Goal: Task Accomplishment & Management: Manage account settings

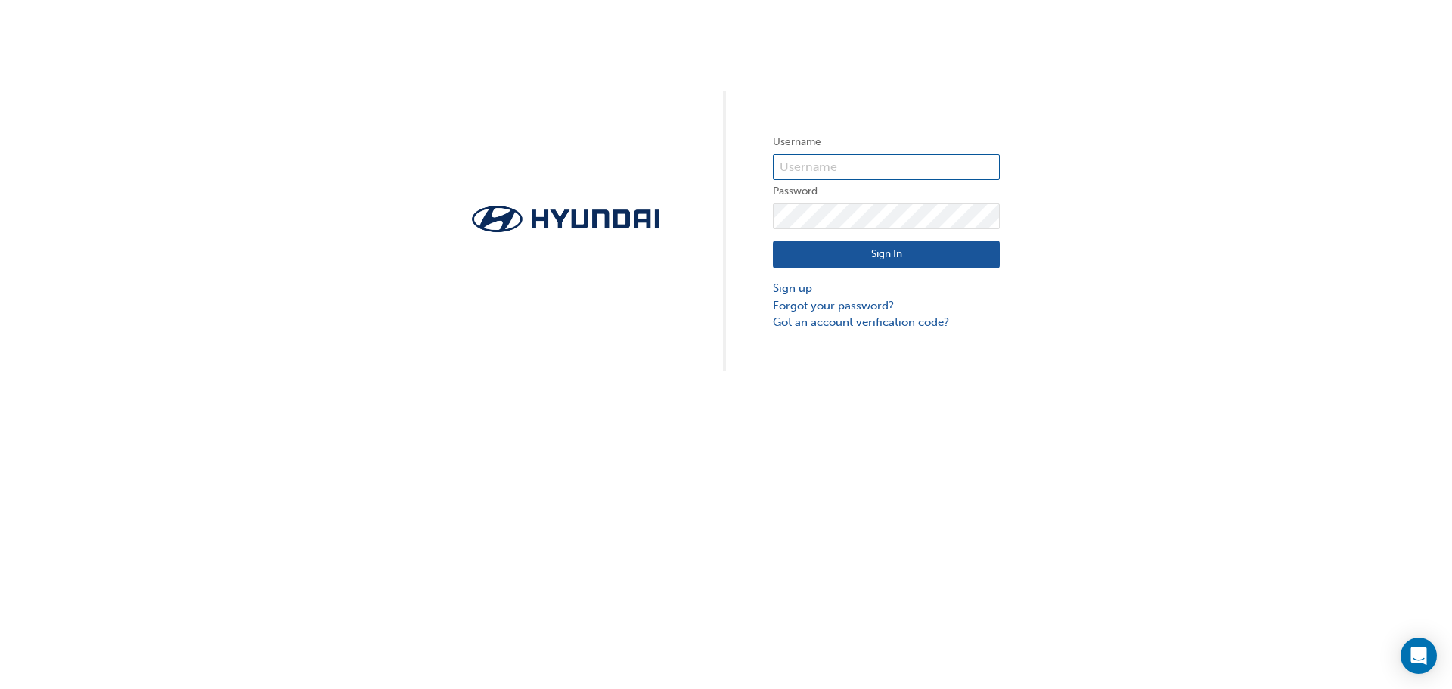
type input "31036"
click at [897, 258] on button "Sign In" at bounding box center [886, 255] width 227 height 29
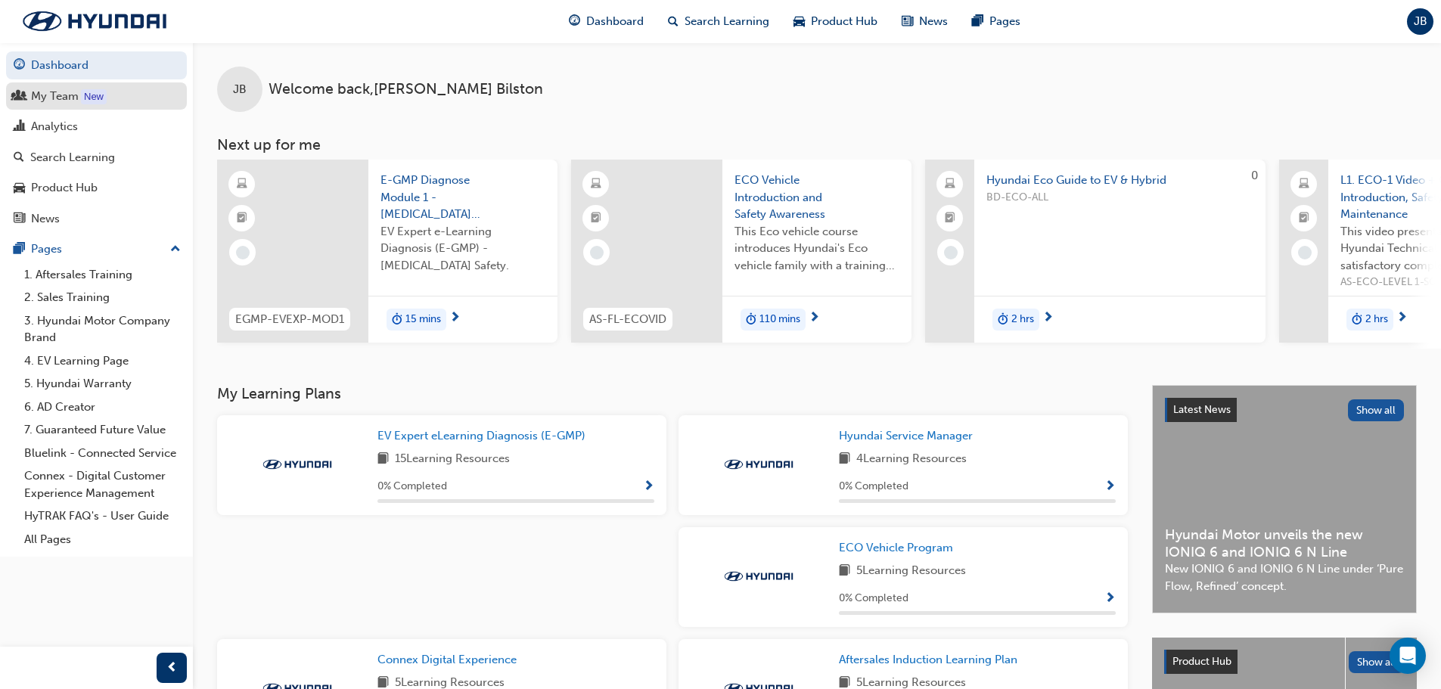
click at [61, 101] on div "My Team" at bounding box center [55, 96] width 48 height 17
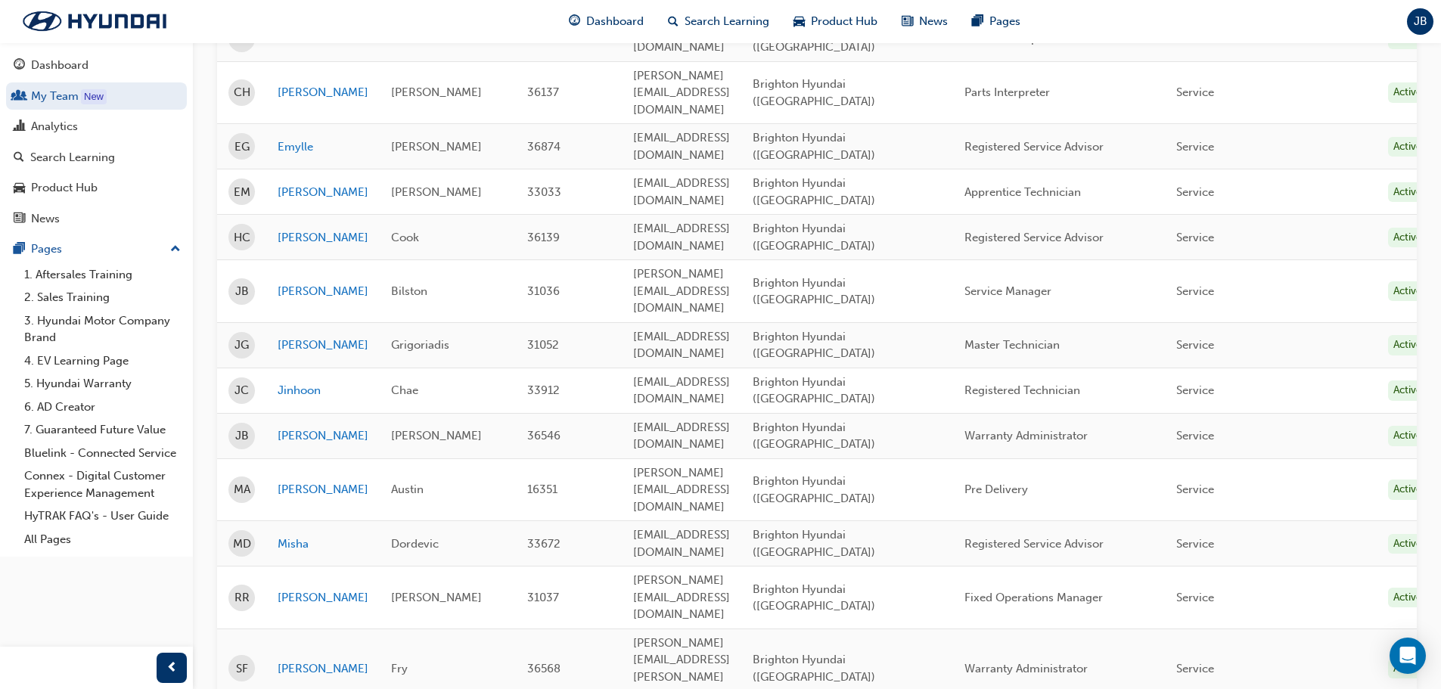
scroll to position [378, 0]
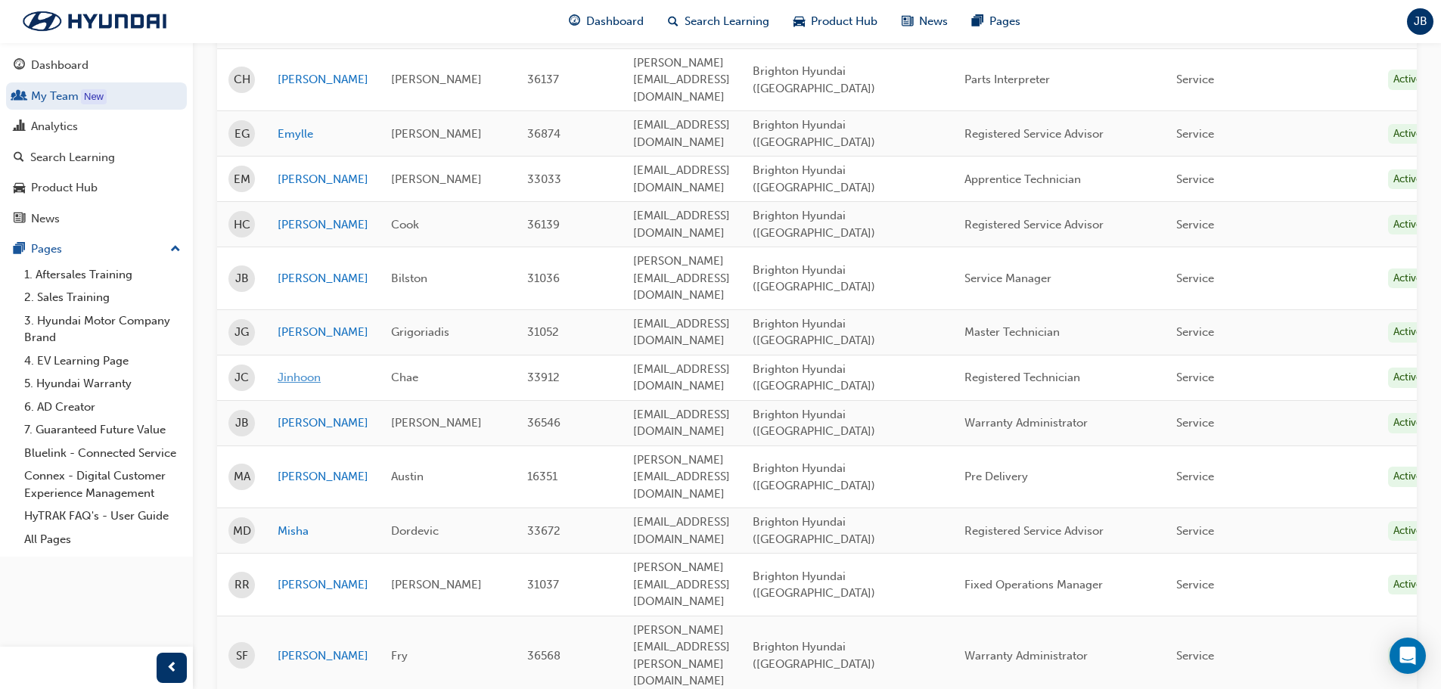
click at [292, 369] on link "Jinhoon" at bounding box center [323, 377] width 91 height 17
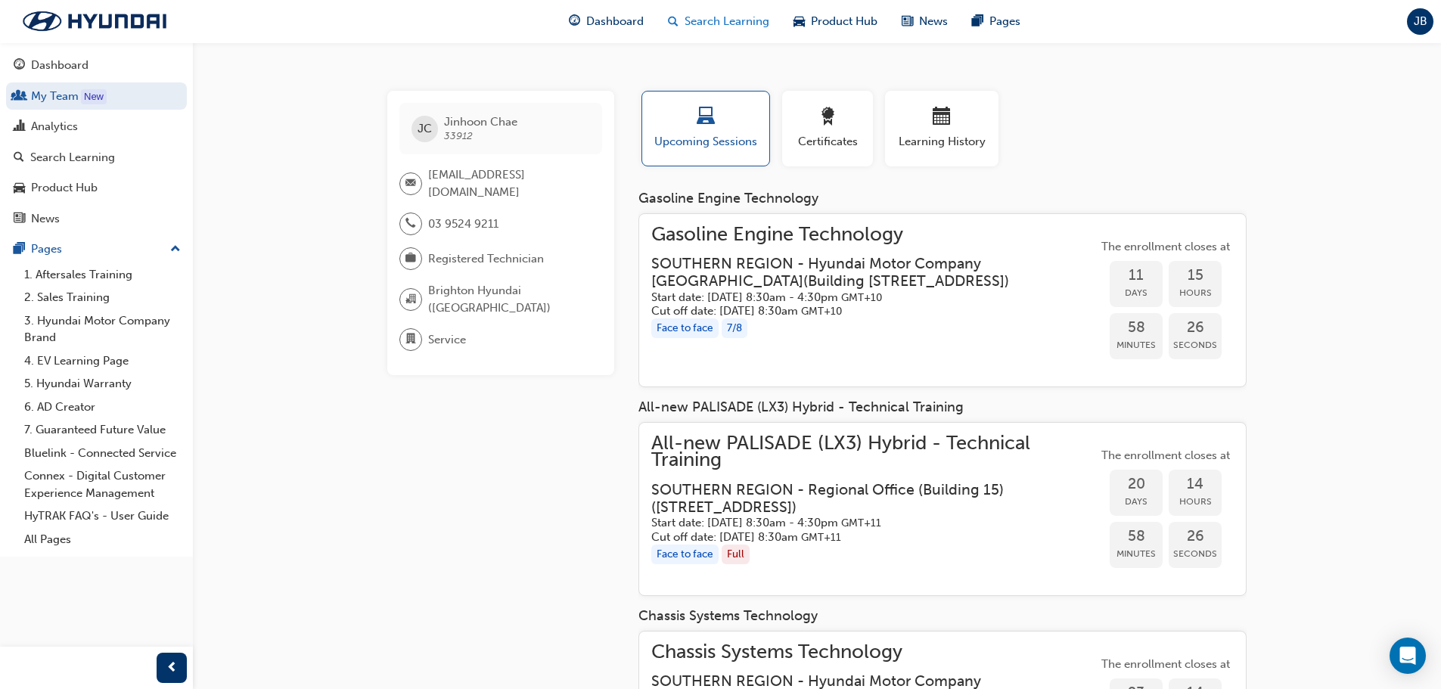
click at [698, 26] on span "Search Learning" at bounding box center [727, 21] width 85 height 17
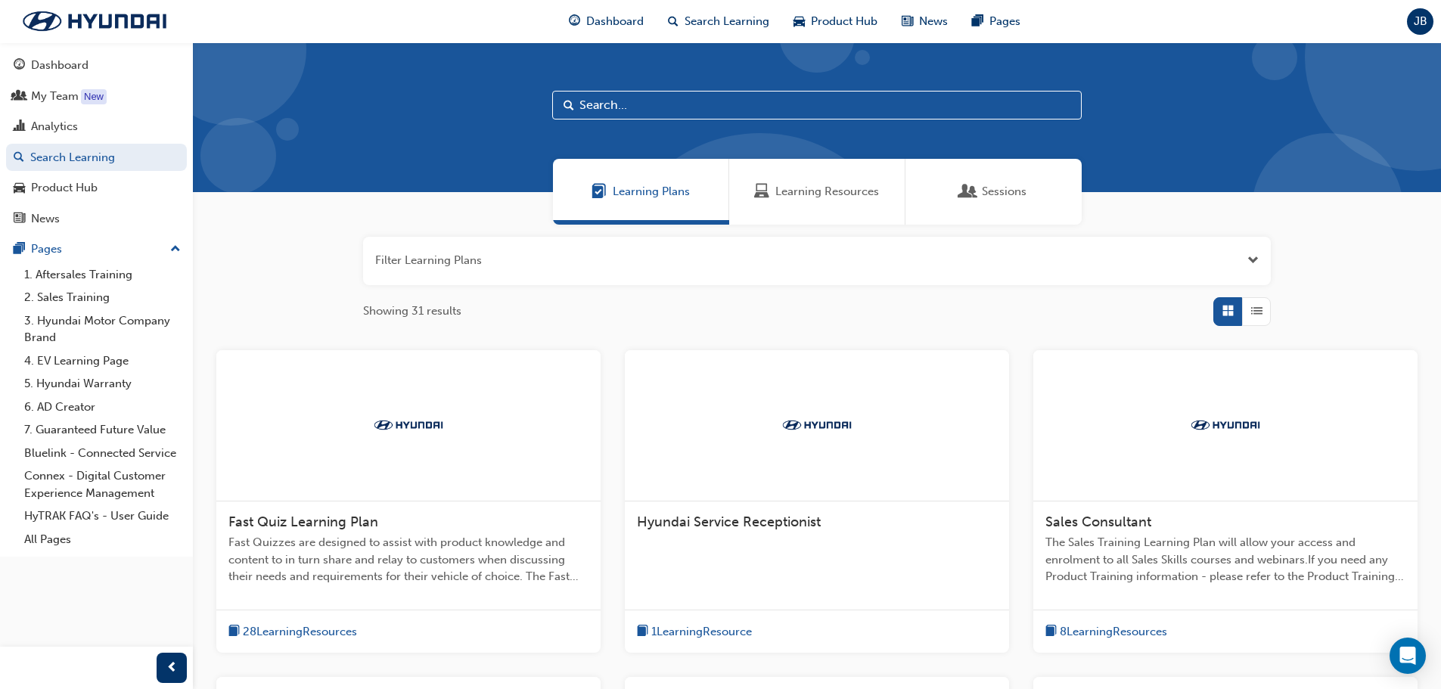
click at [635, 105] on input "text" at bounding box center [816, 105] width 529 height 29
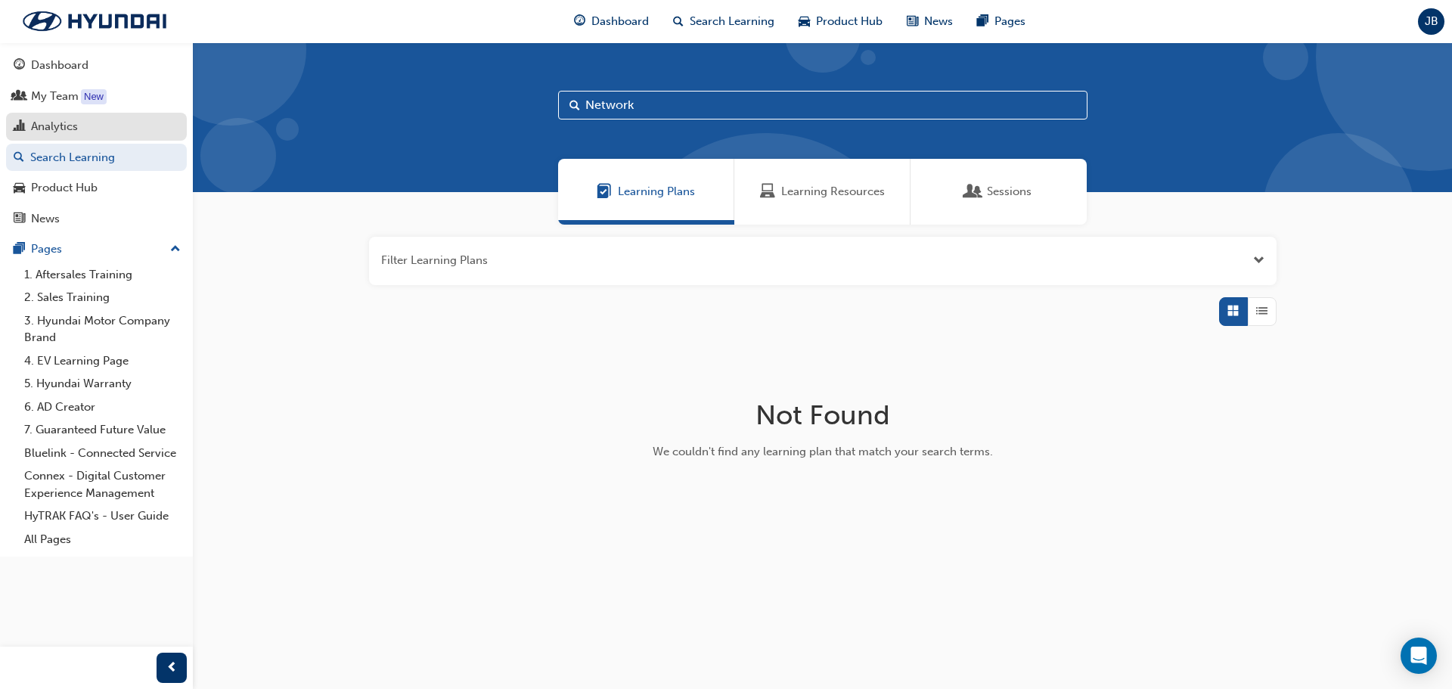
type input "Network"
click at [66, 134] on div "Analytics" at bounding box center [54, 126] width 47 height 17
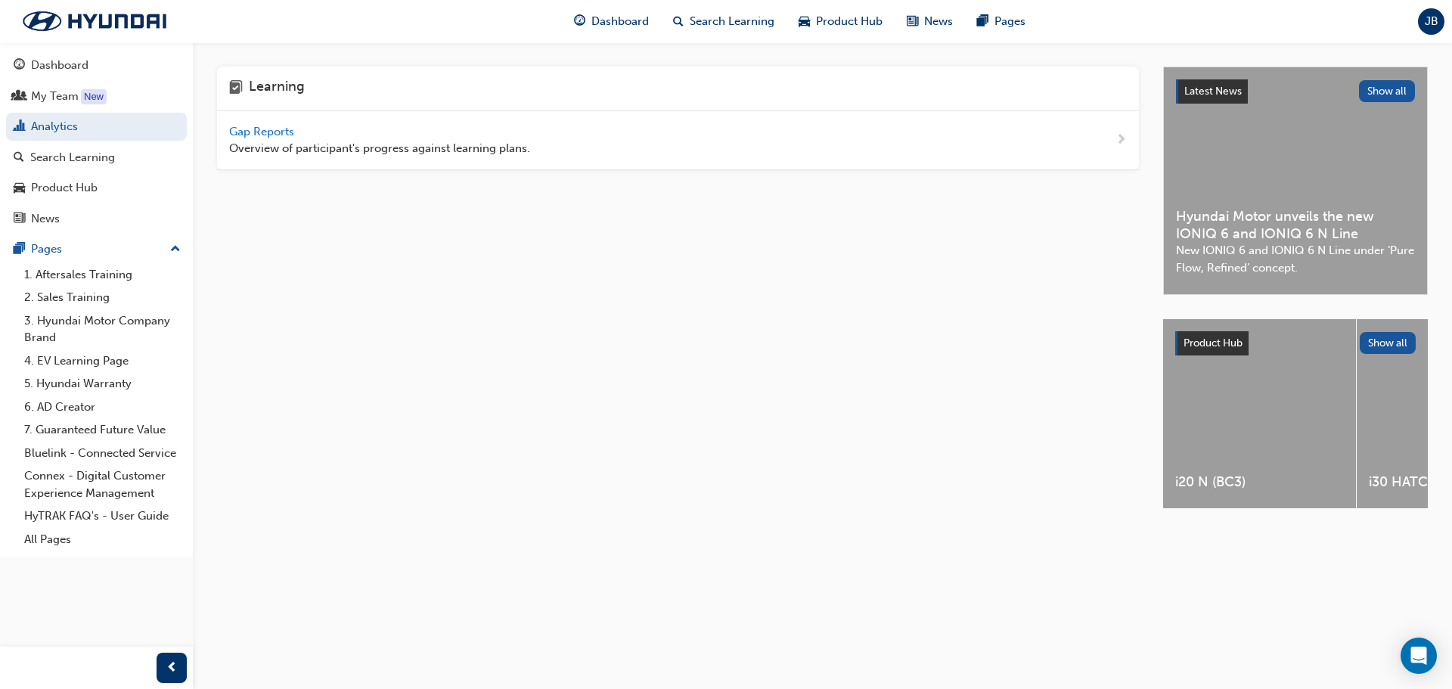
click at [270, 138] on span "Gap Reports" at bounding box center [263, 132] width 68 height 14
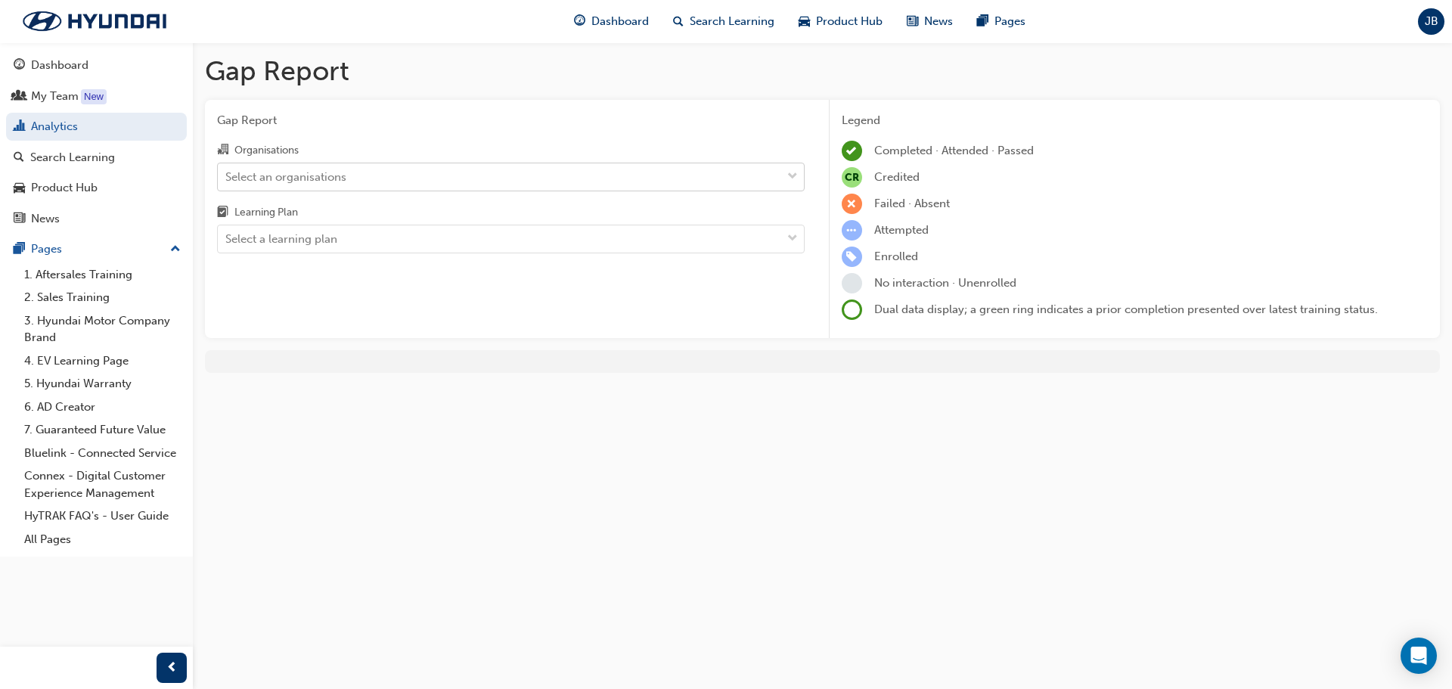
click at [456, 182] on div "Select an organisations" at bounding box center [499, 176] width 563 height 26
click at [227, 182] on input "Organisations Select an organisations" at bounding box center [226, 175] width 2 height 13
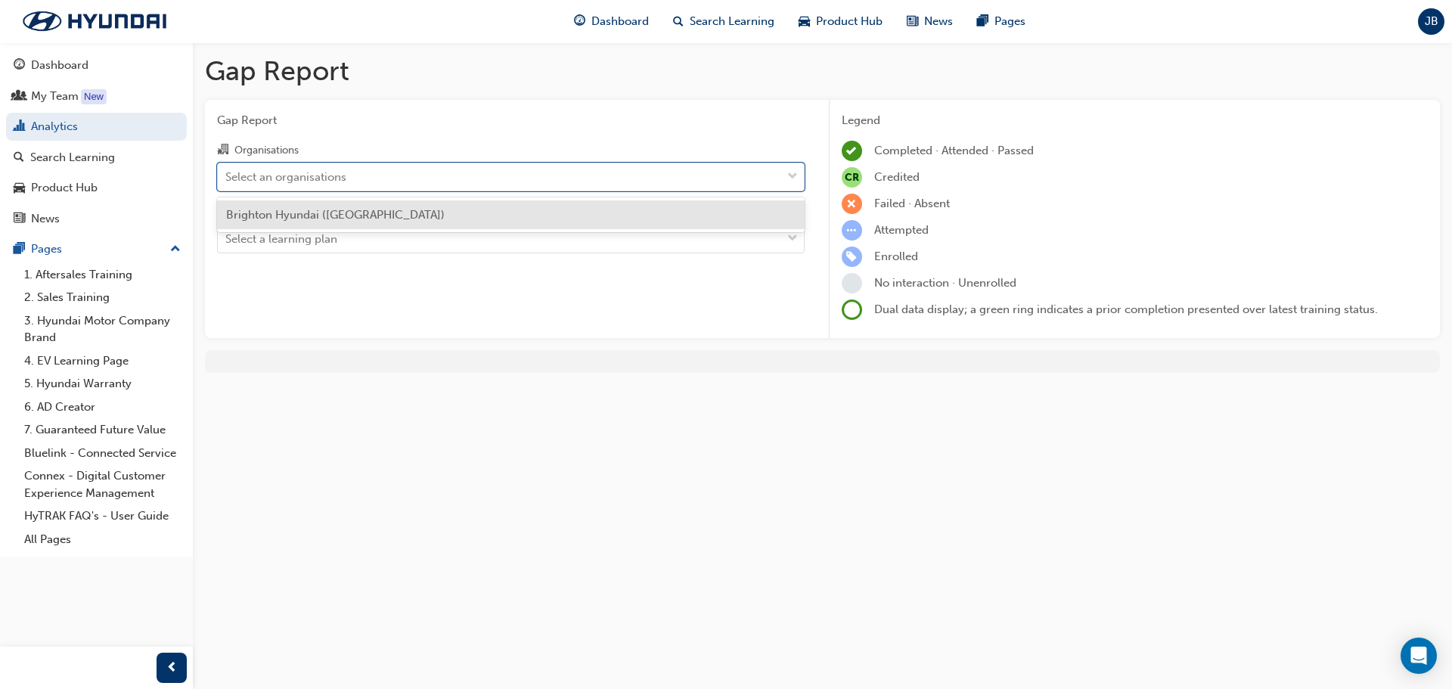
click at [435, 216] on div "Brighton Hyundai ([GEOGRAPHIC_DATA])" at bounding box center [511, 214] width 588 height 29
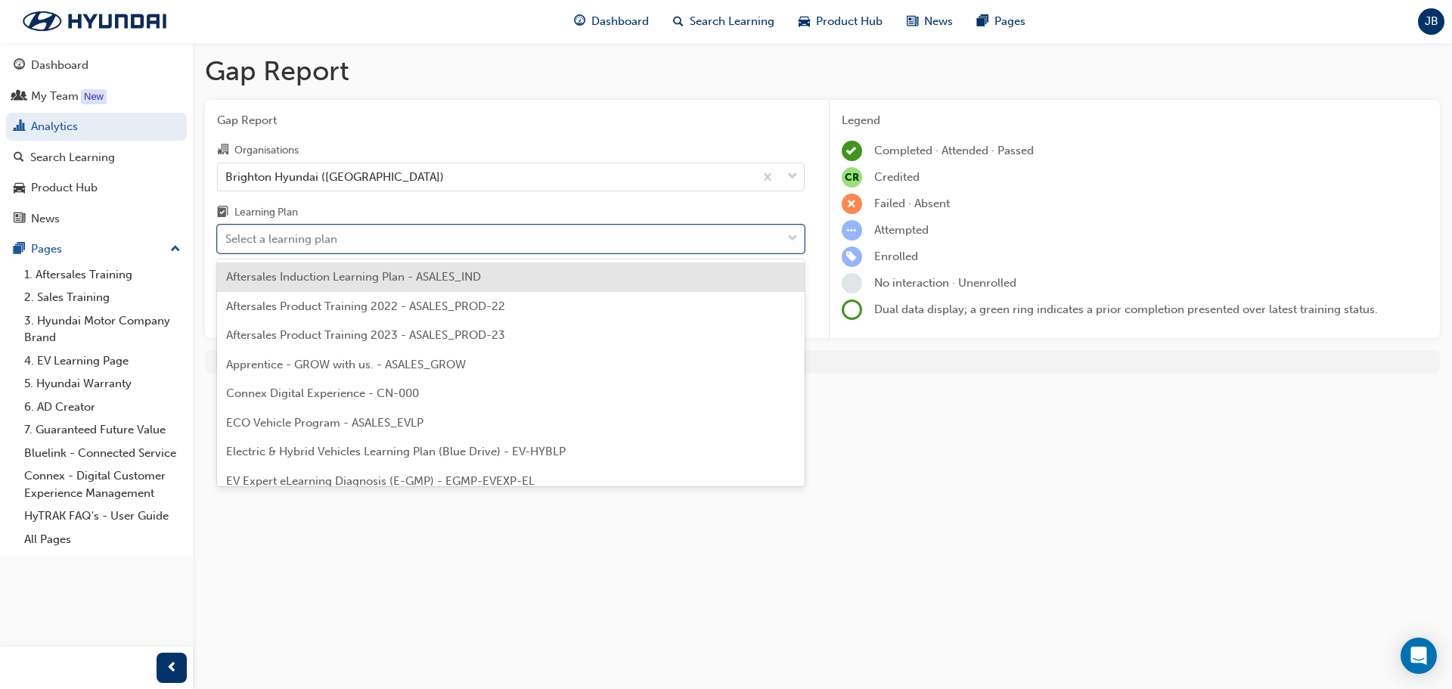
click at [478, 231] on div "Select a learning plan" at bounding box center [499, 239] width 563 height 26
click at [227, 232] on input "Learning Plan option Aftersales Induction Learning Plan - ASALES_IND focused, 1…" at bounding box center [226, 238] width 2 height 13
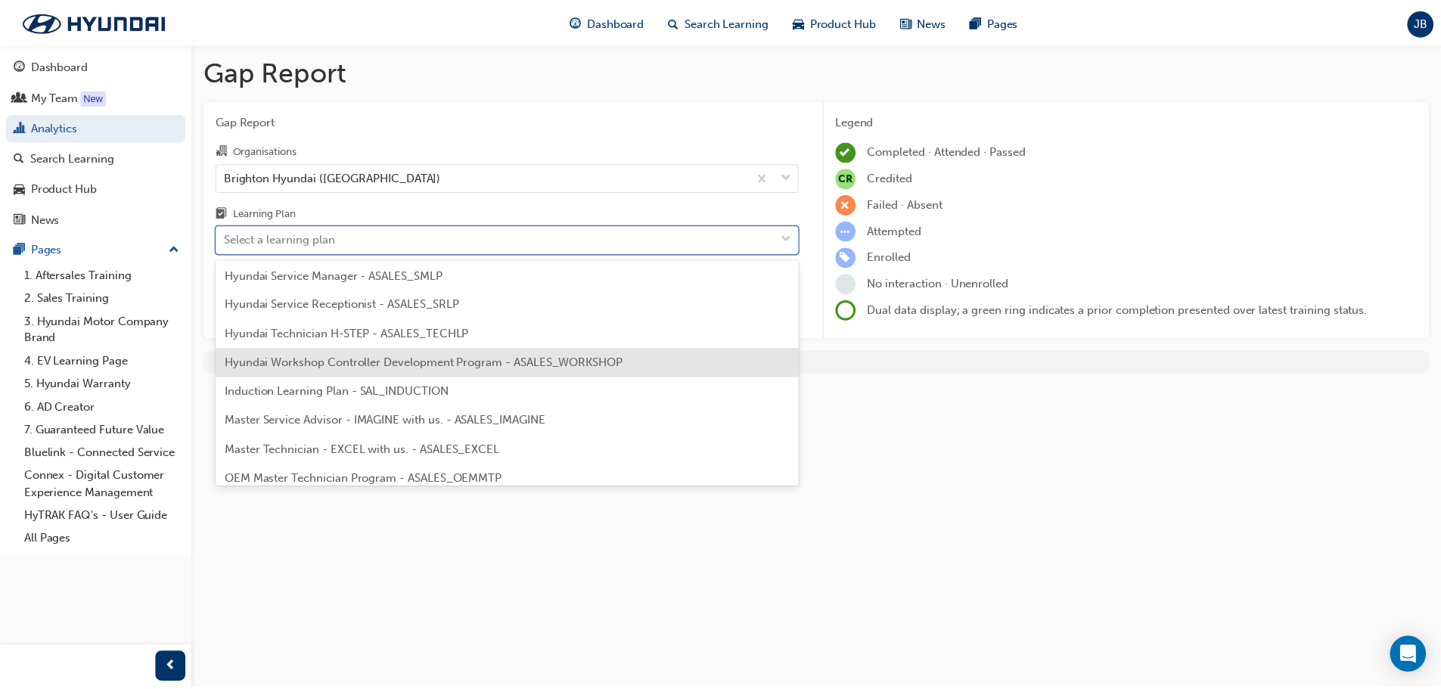
scroll to position [531, 0]
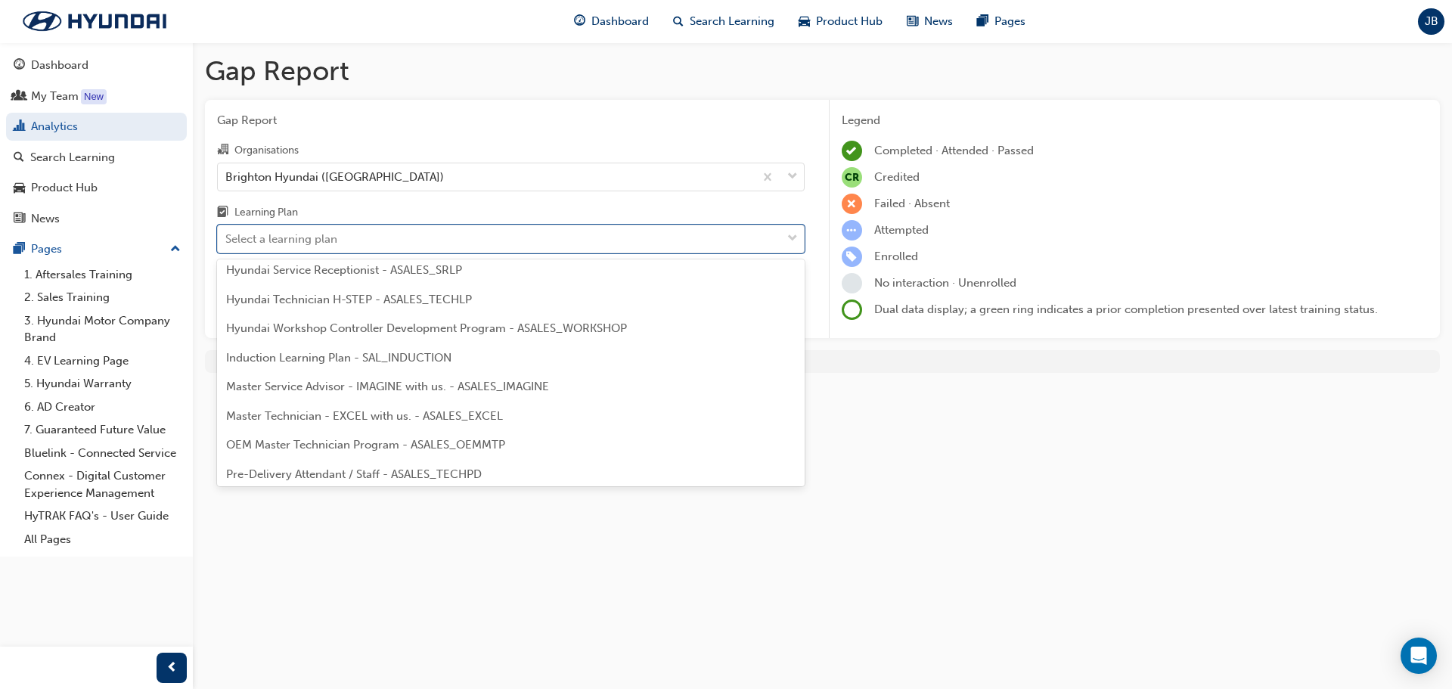
click at [310, 416] on span "Master Technician - EXCEL with us. - ASALES_EXCEL" at bounding box center [364, 416] width 277 height 14
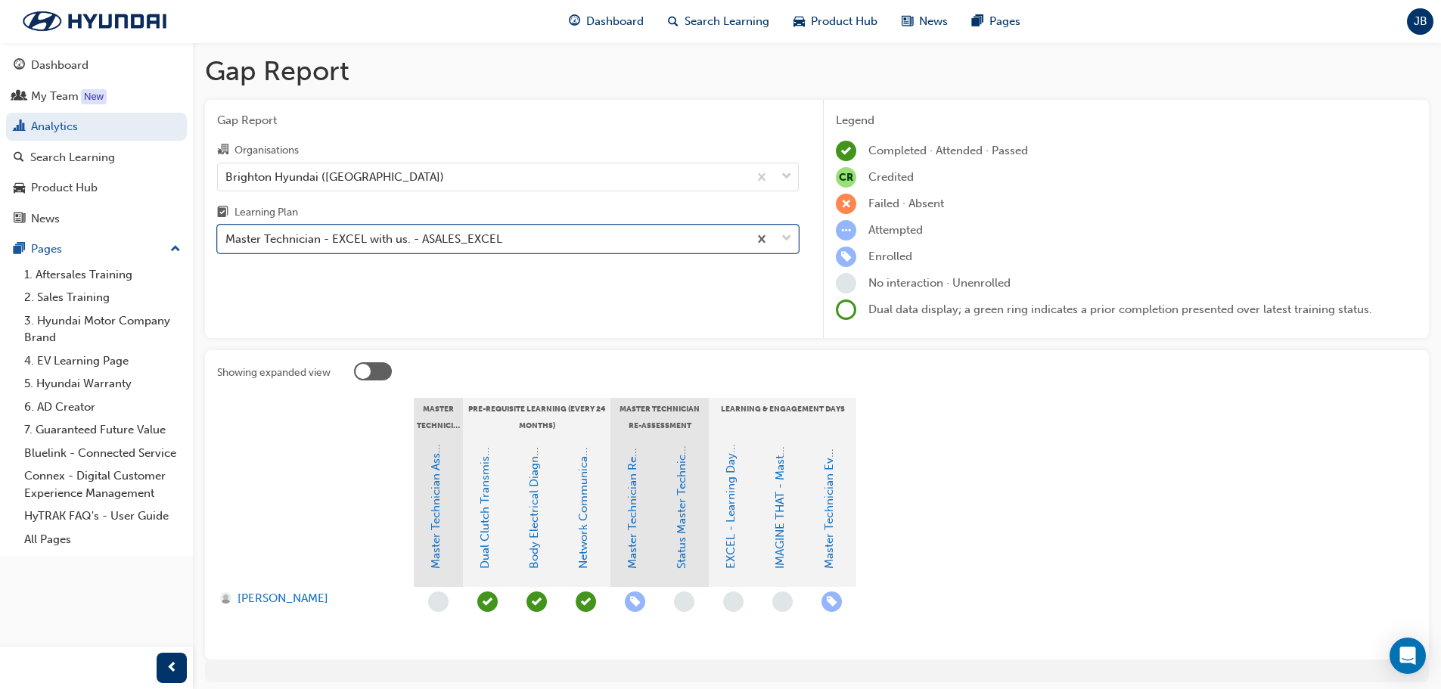
click at [406, 237] on div "Master Technician - EXCEL with us. - ASALES_EXCEL" at bounding box center [363, 239] width 277 height 17
click at [227, 237] on input "Learning Plan option Master Technician - EXCEL with us. - ASALES_EXCEL, selecte…" at bounding box center [226, 238] width 2 height 13
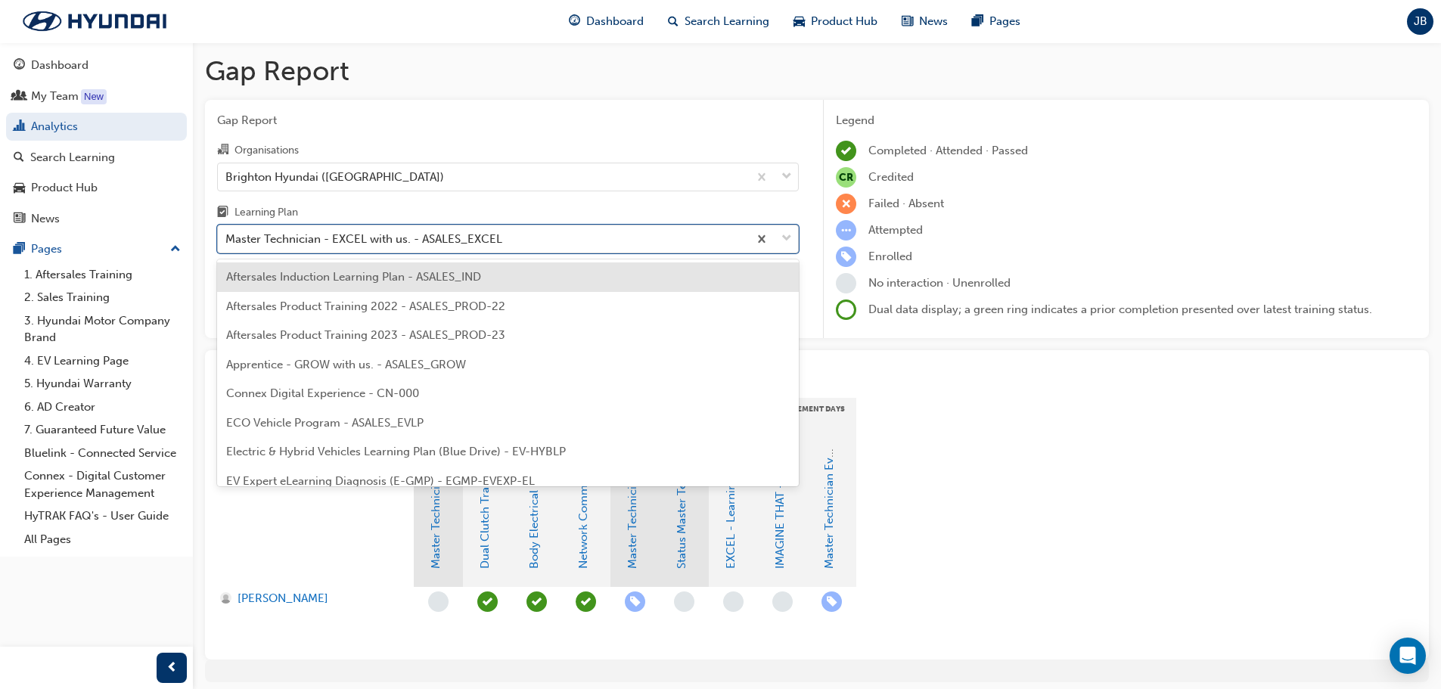
scroll to position [486, 0]
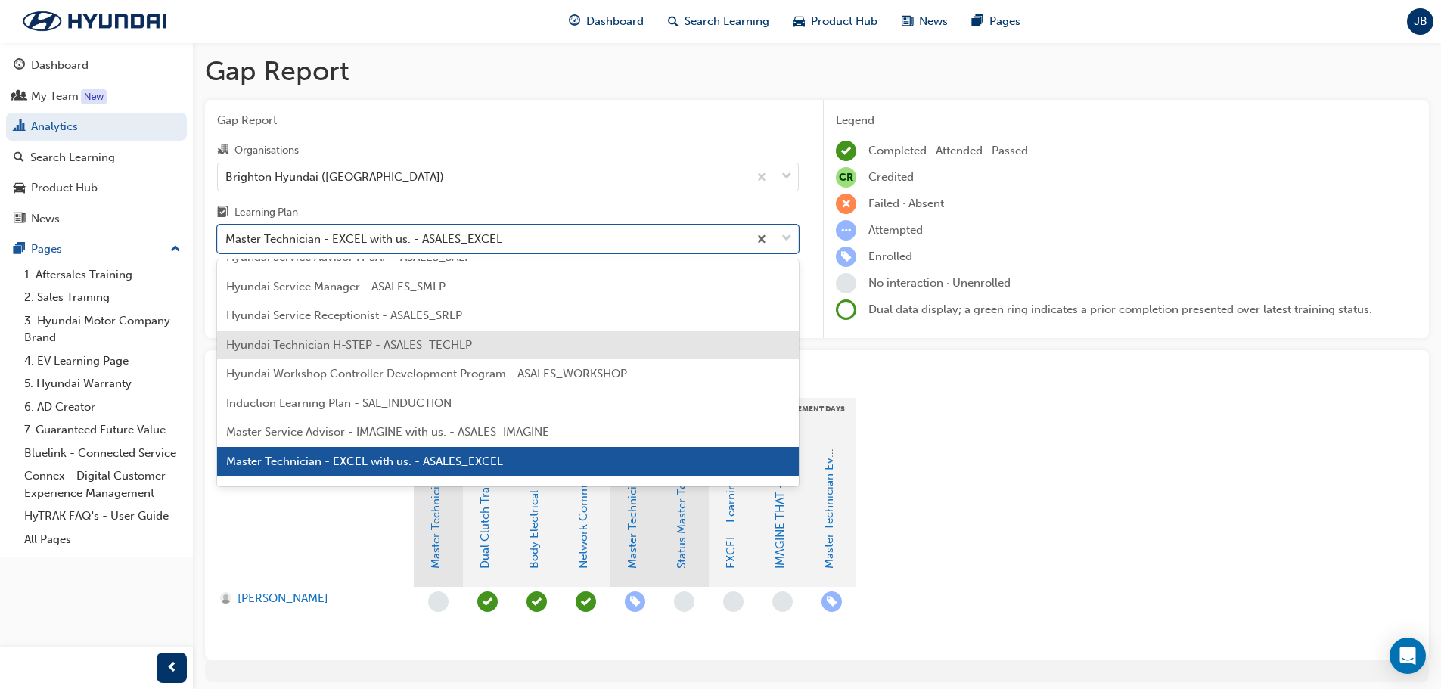
click at [365, 347] on span "Hyundai Technician H-STEP - ASALES_TECHLP" at bounding box center [349, 345] width 246 height 14
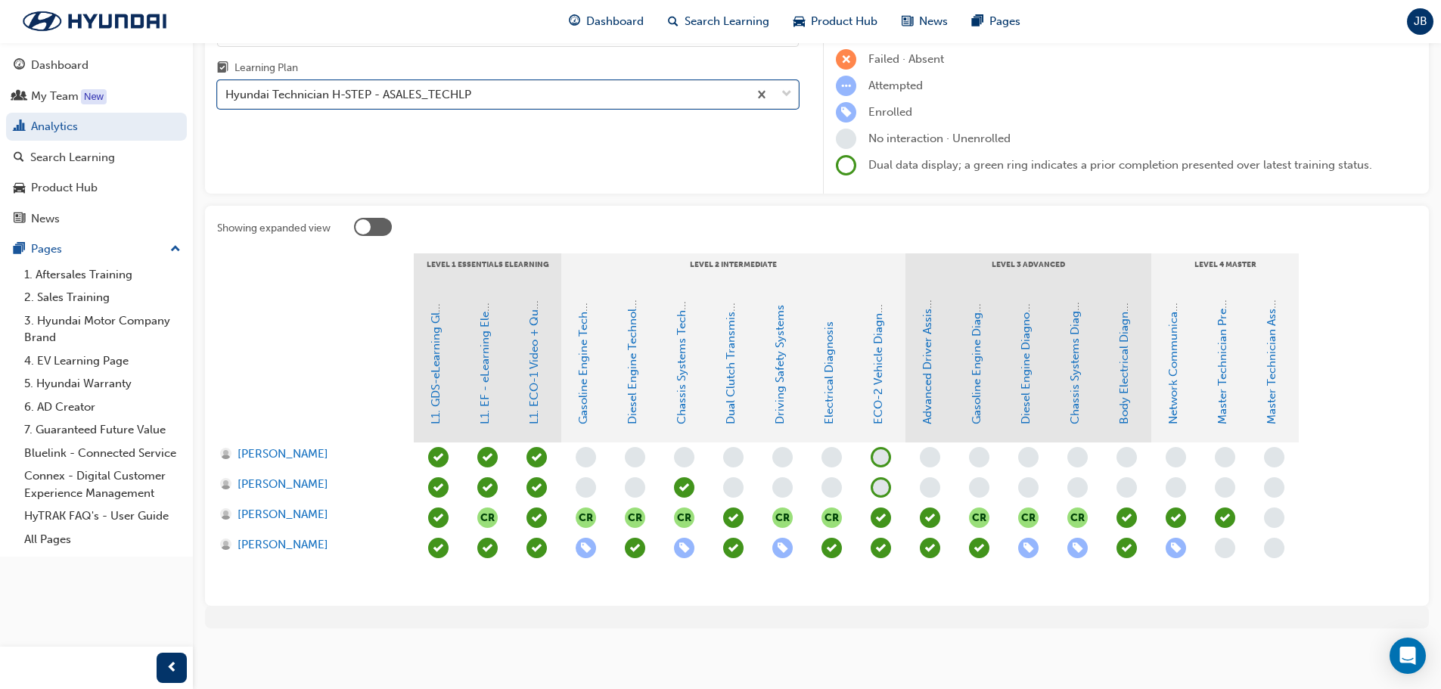
scroll to position [146, 0]
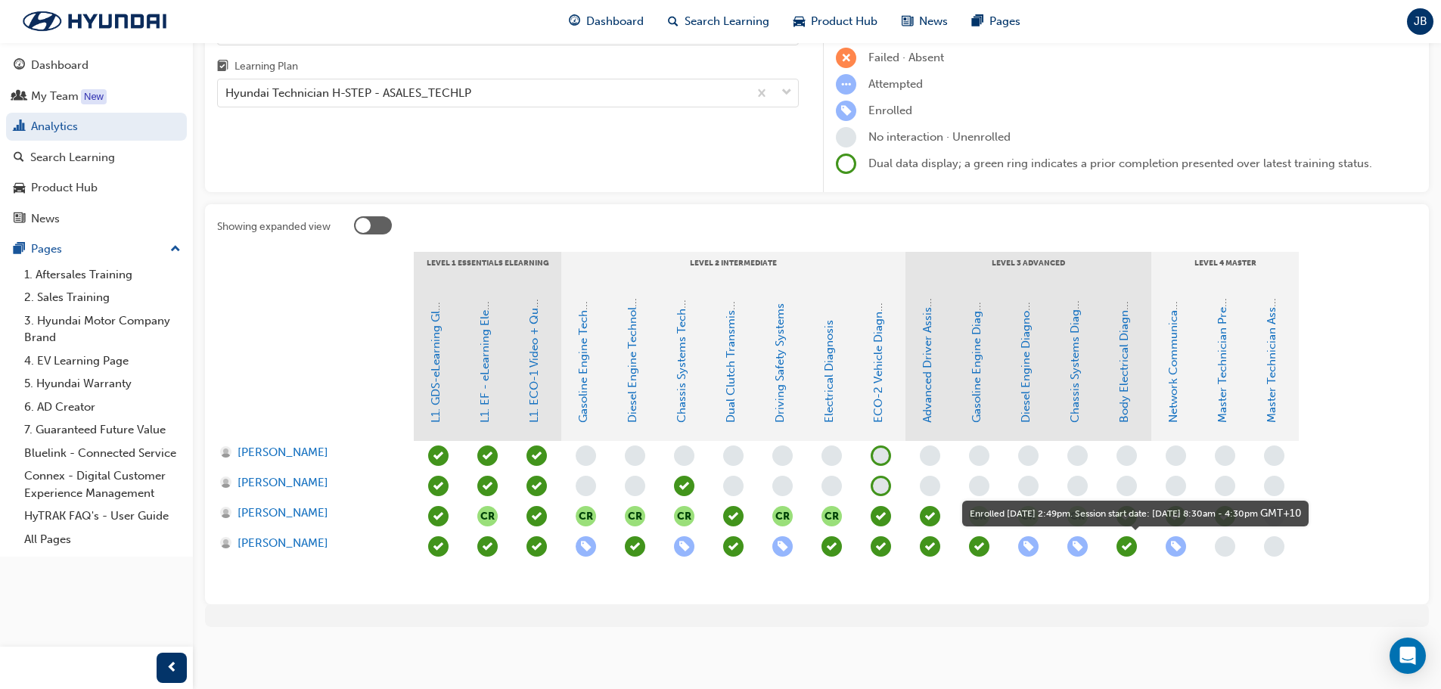
click at [1176, 547] on span "learningRecordVerb_ENROLL-icon" at bounding box center [1176, 546] width 20 height 20
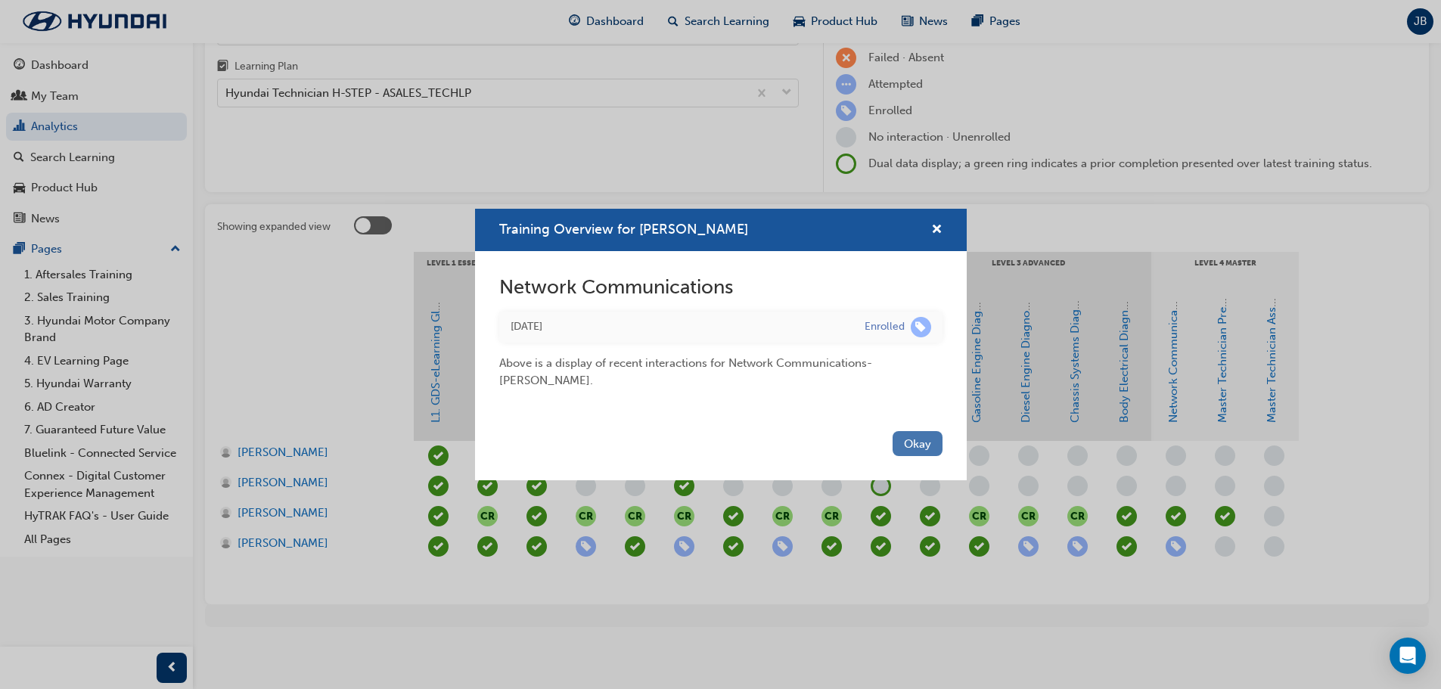
click at [914, 437] on button "Okay" at bounding box center [918, 443] width 50 height 25
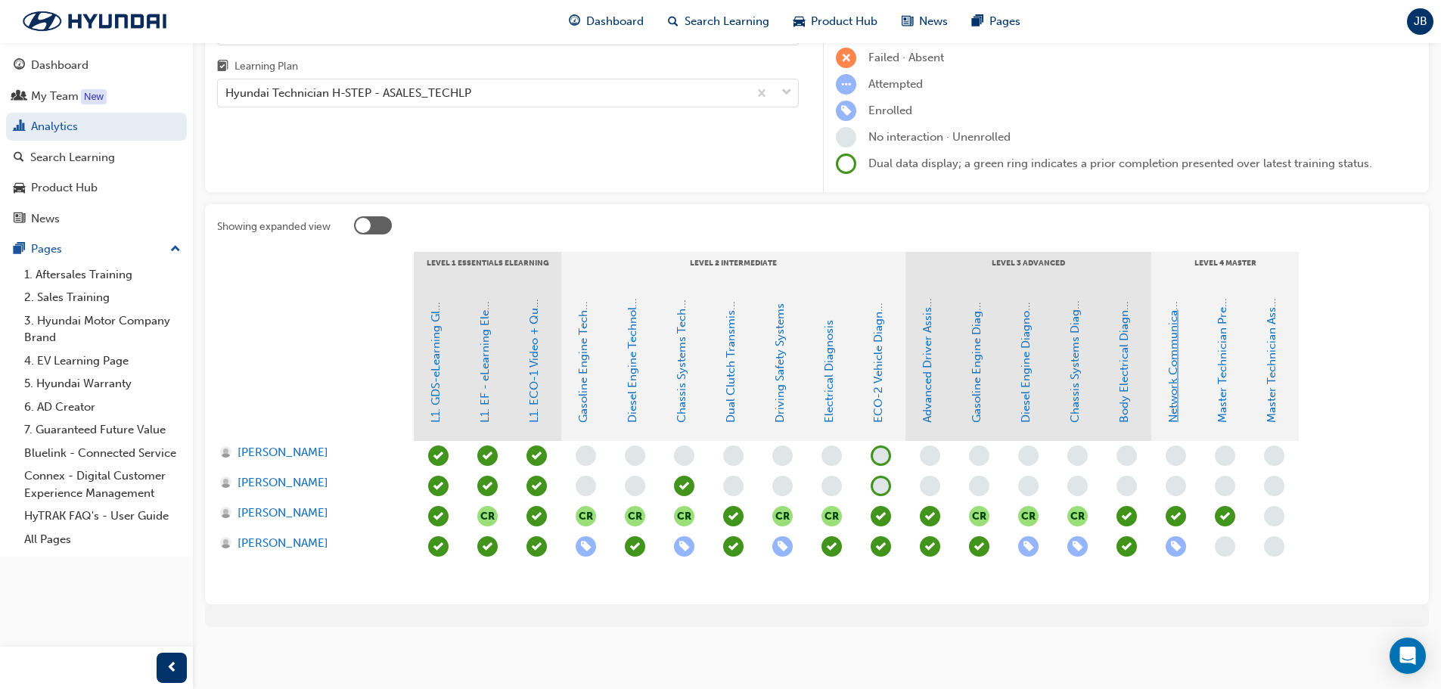
click at [1167, 400] on link "Network Communications" at bounding box center [1173, 353] width 14 height 138
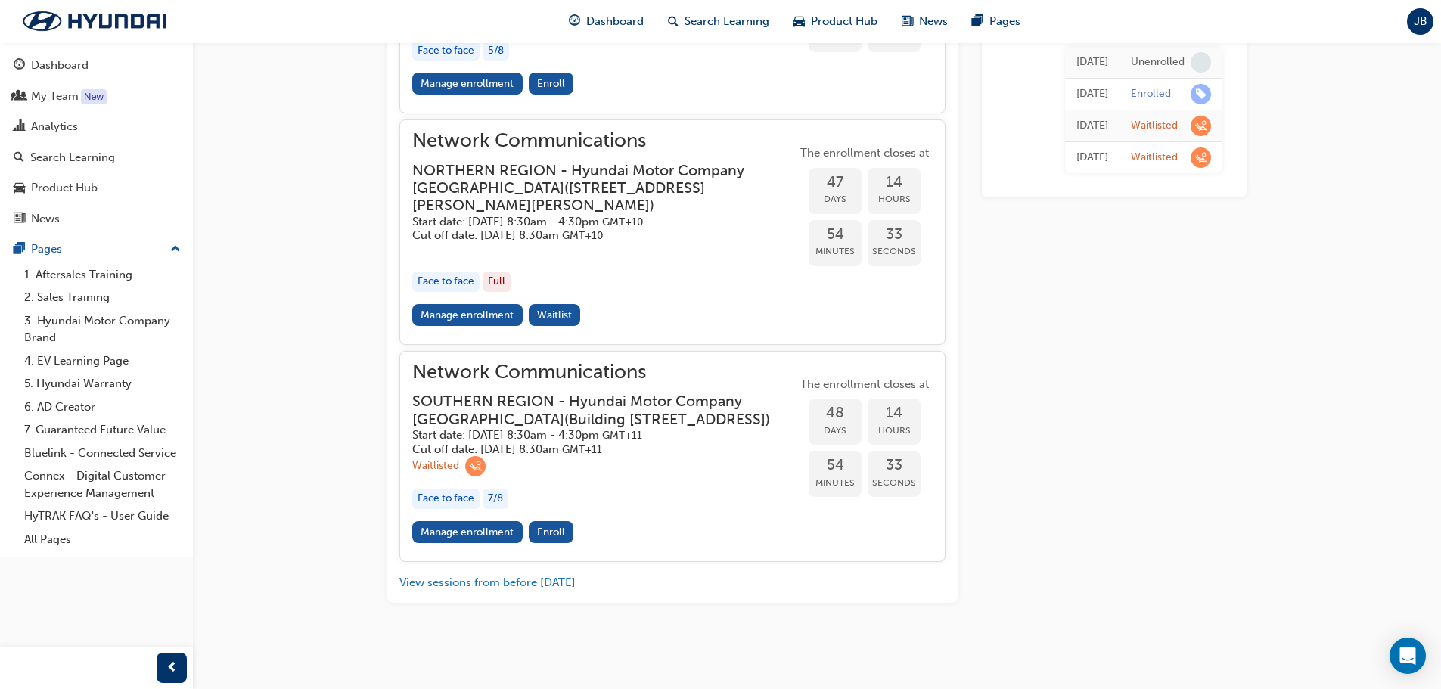
scroll to position [1678, 0]
click at [557, 531] on span "Enroll" at bounding box center [551, 532] width 28 height 13
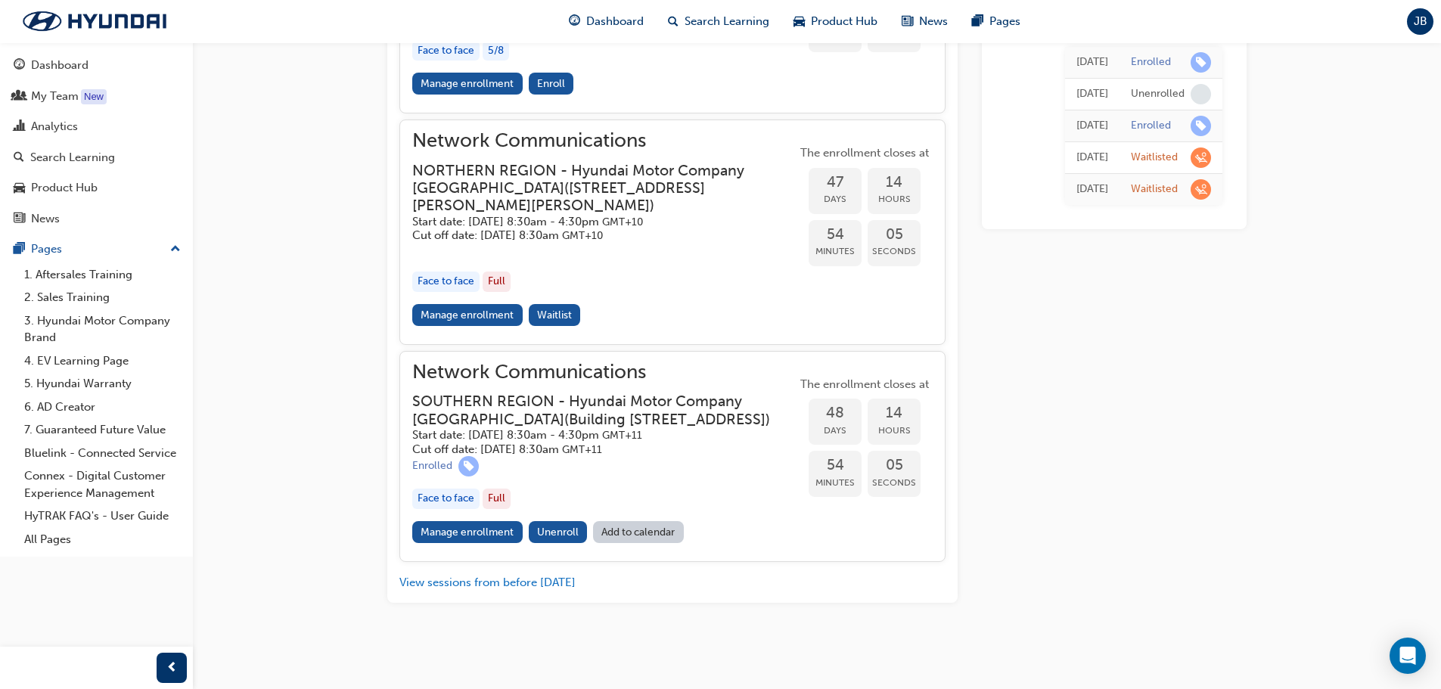
scroll to position [1678, 0]
click at [467, 466] on span "learningRecordVerb_ENROLL-icon" at bounding box center [468, 466] width 20 height 20
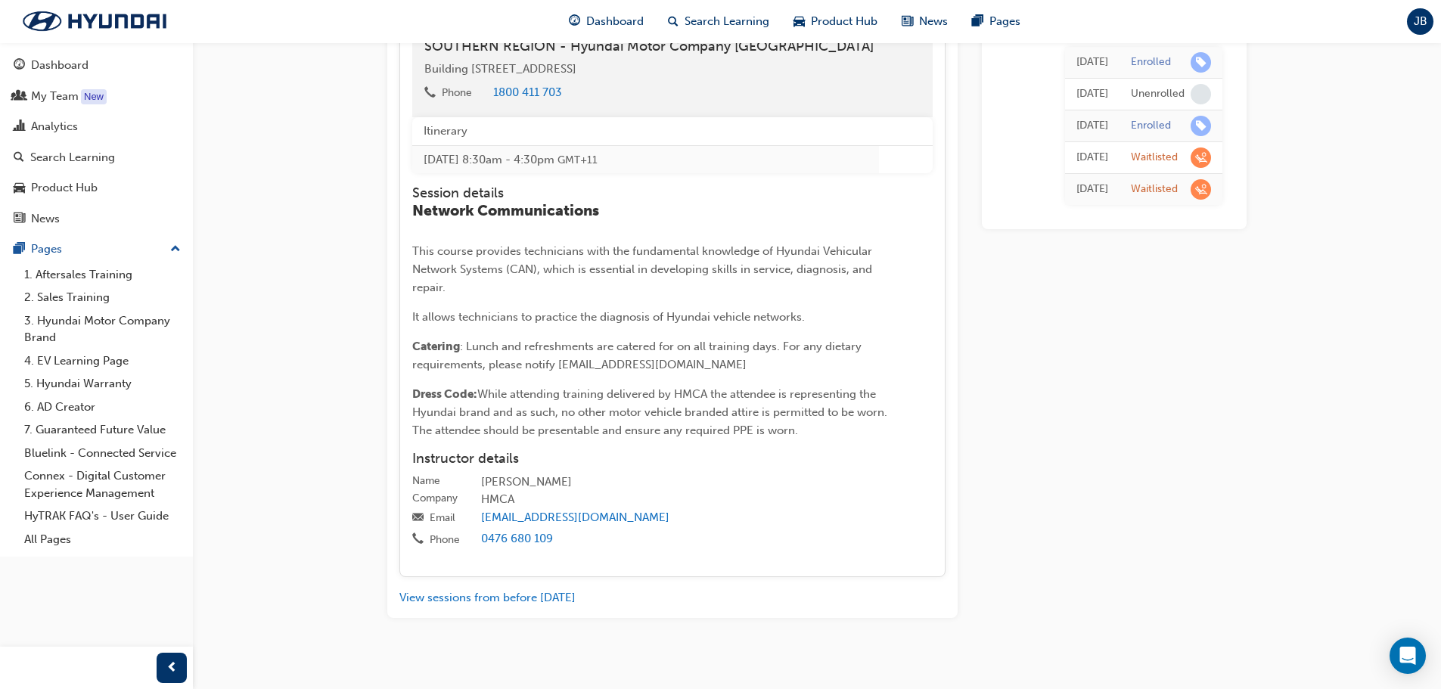
scroll to position [1905, 0]
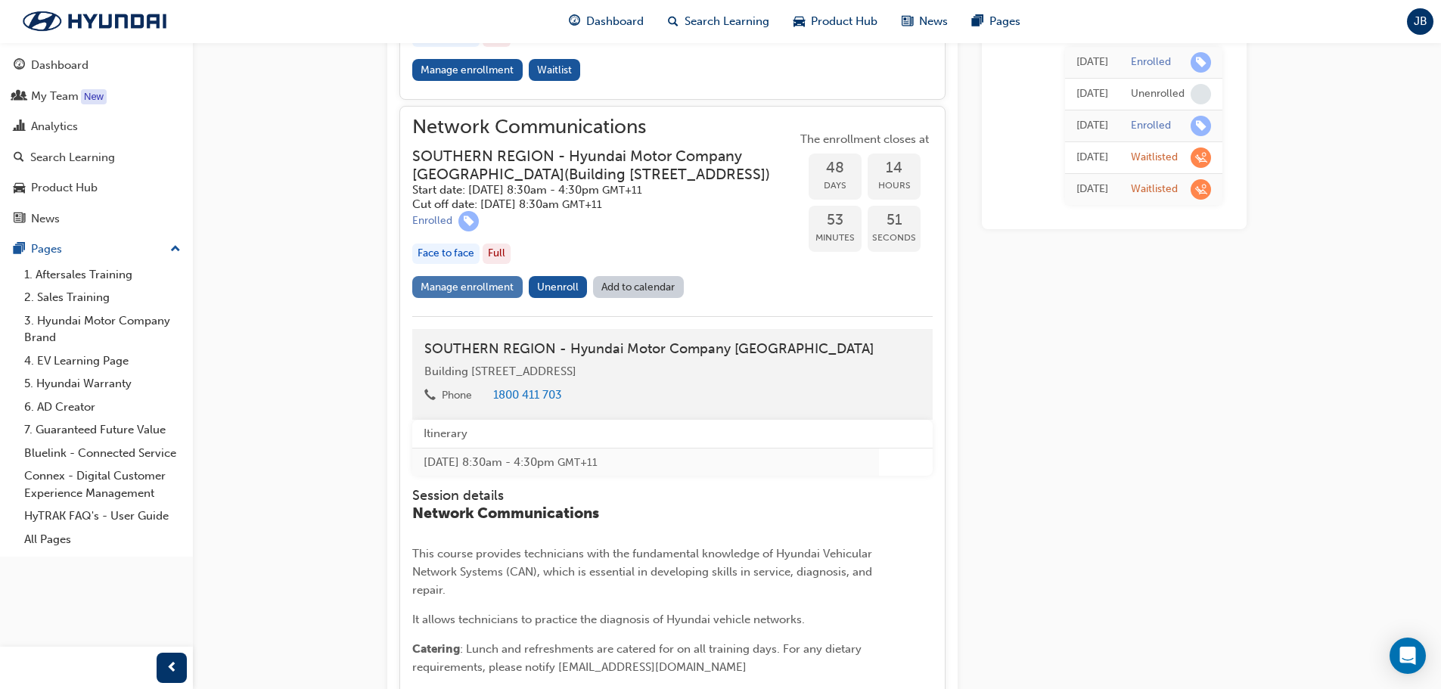
click at [447, 298] on link "Manage enrollment" at bounding box center [467, 287] width 110 height 22
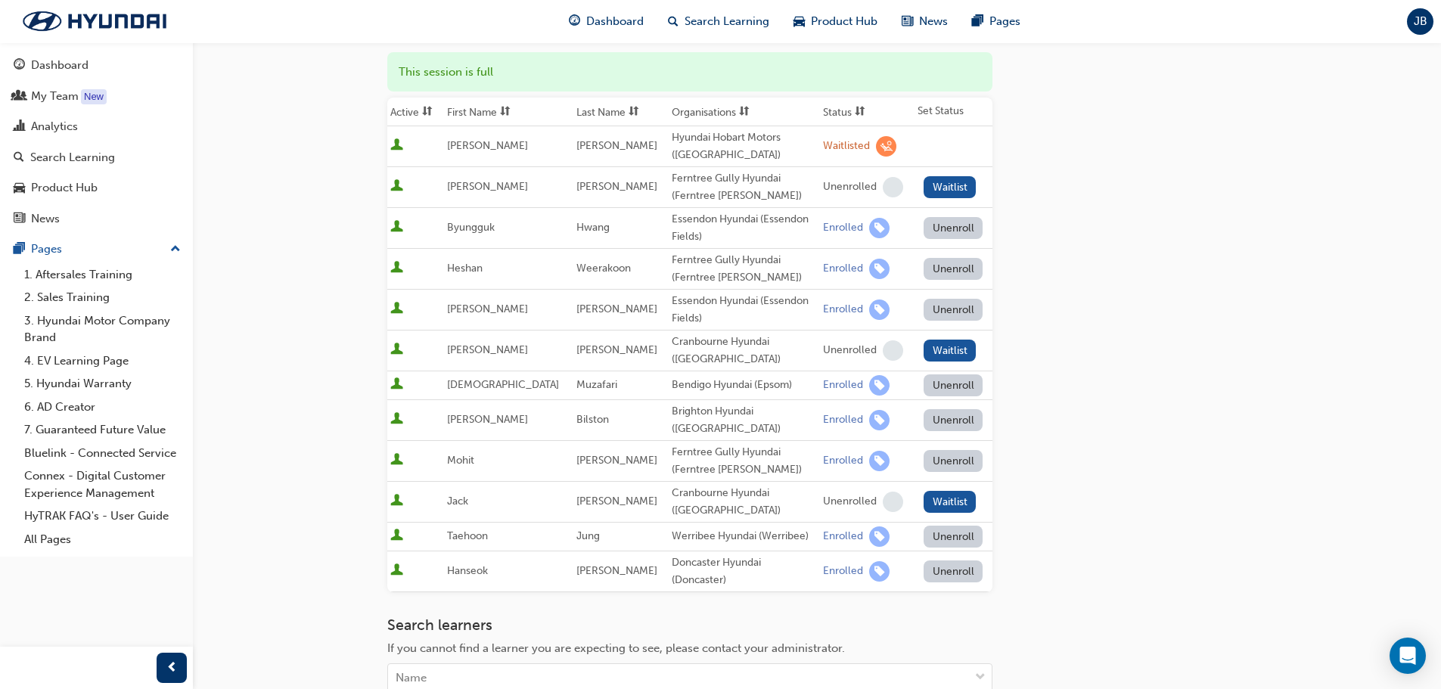
scroll to position [227, 0]
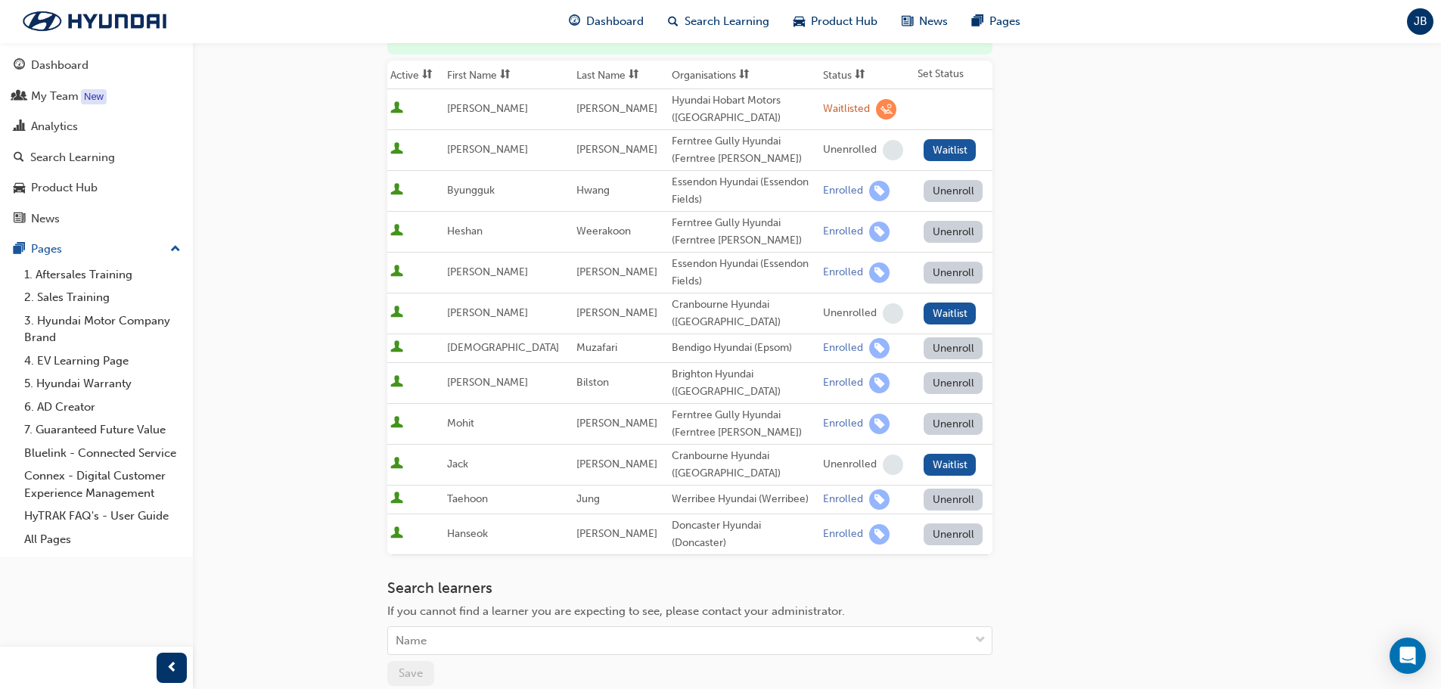
click at [941, 380] on button "Unenroll" at bounding box center [953, 383] width 59 height 22
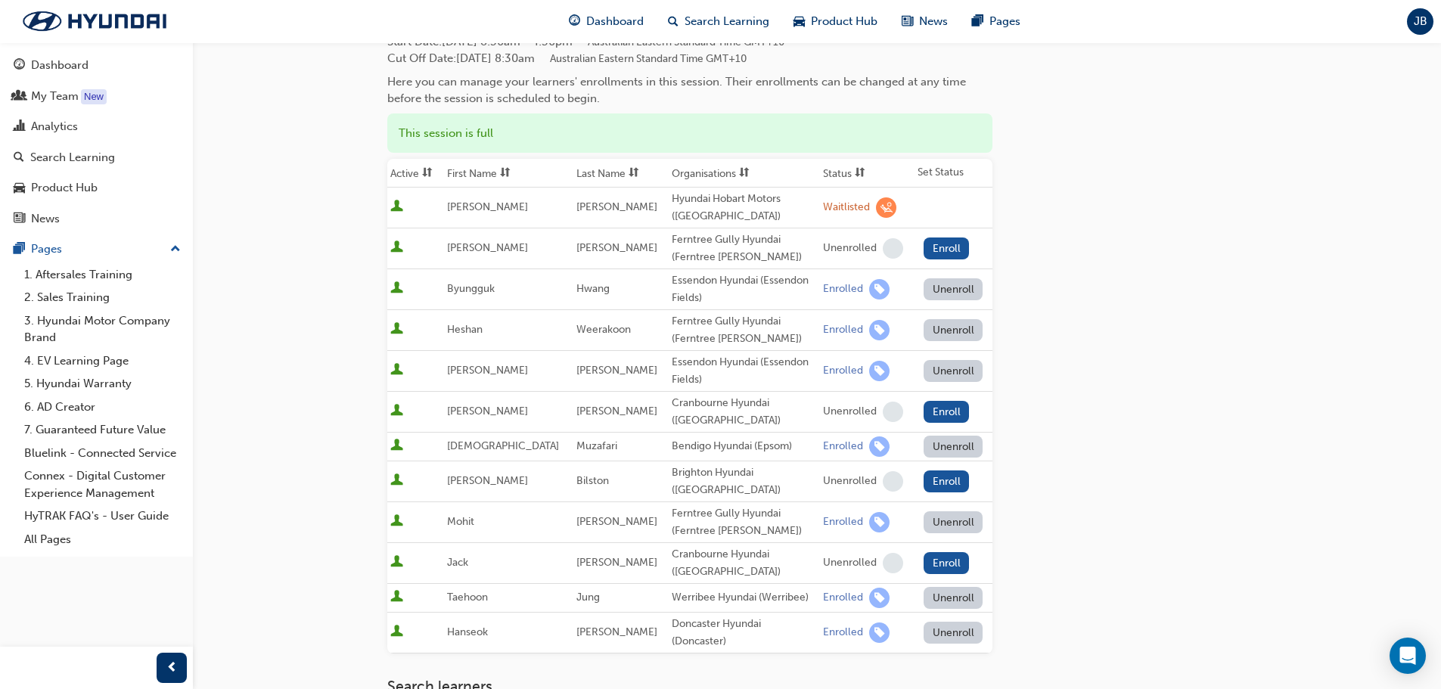
scroll to position [0, 0]
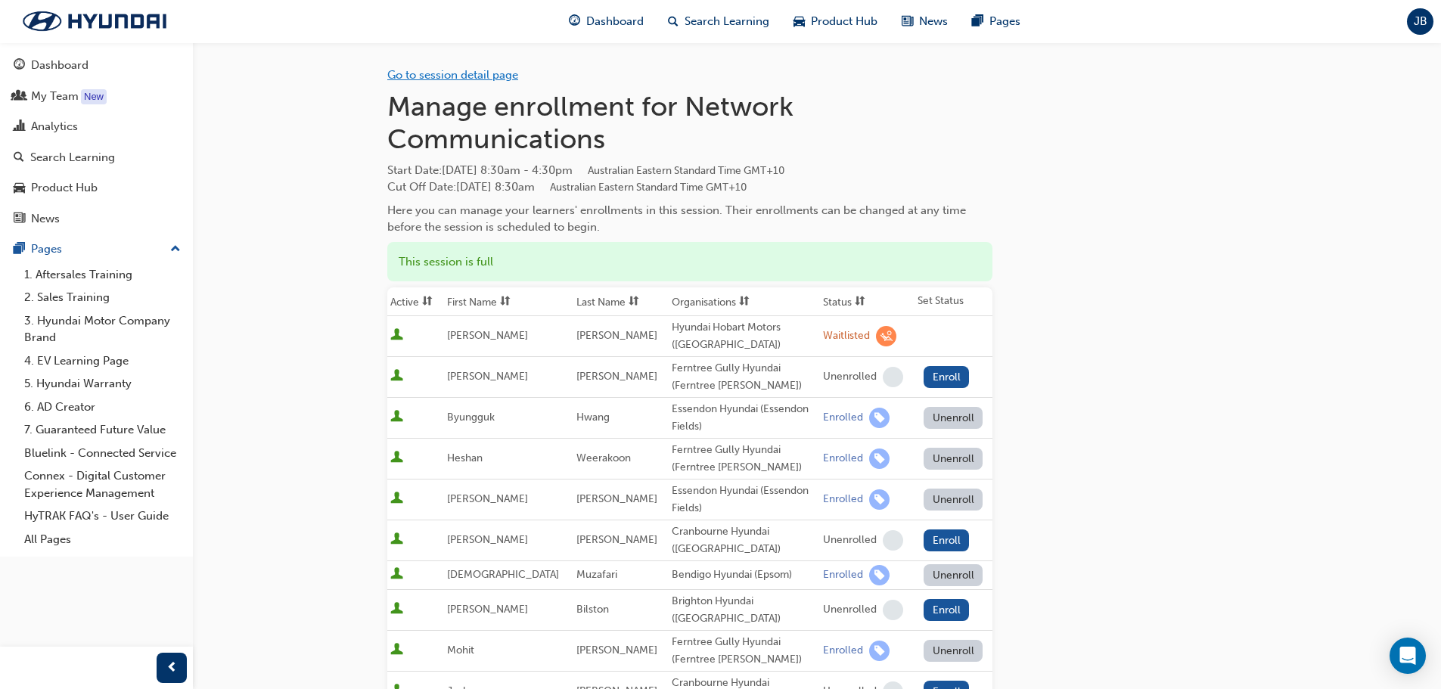
click at [422, 68] on link "Go to session detail page" at bounding box center [452, 75] width 131 height 14
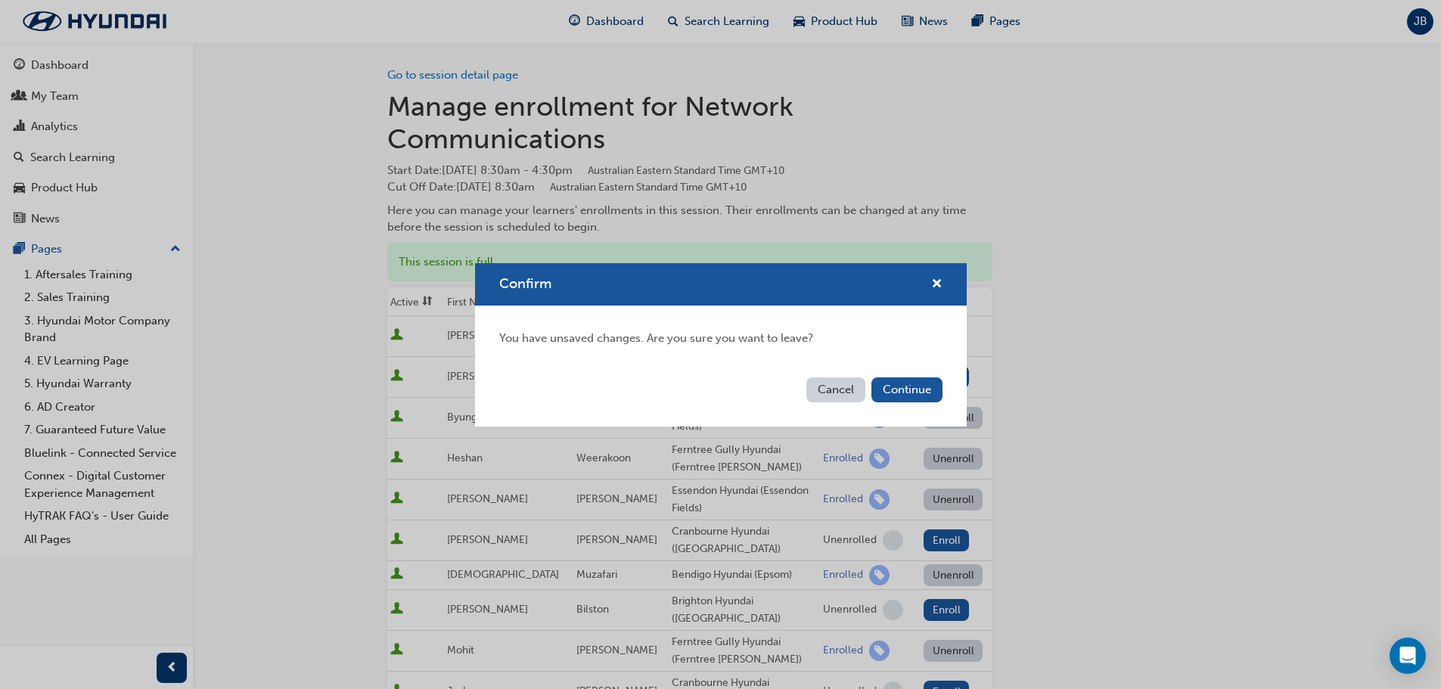
drag, startPoint x: 836, startPoint y: 394, endPoint x: 720, endPoint y: 380, distance: 116.5
click at [835, 393] on button "Cancel" at bounding box center [835, 389] width 59 height 25
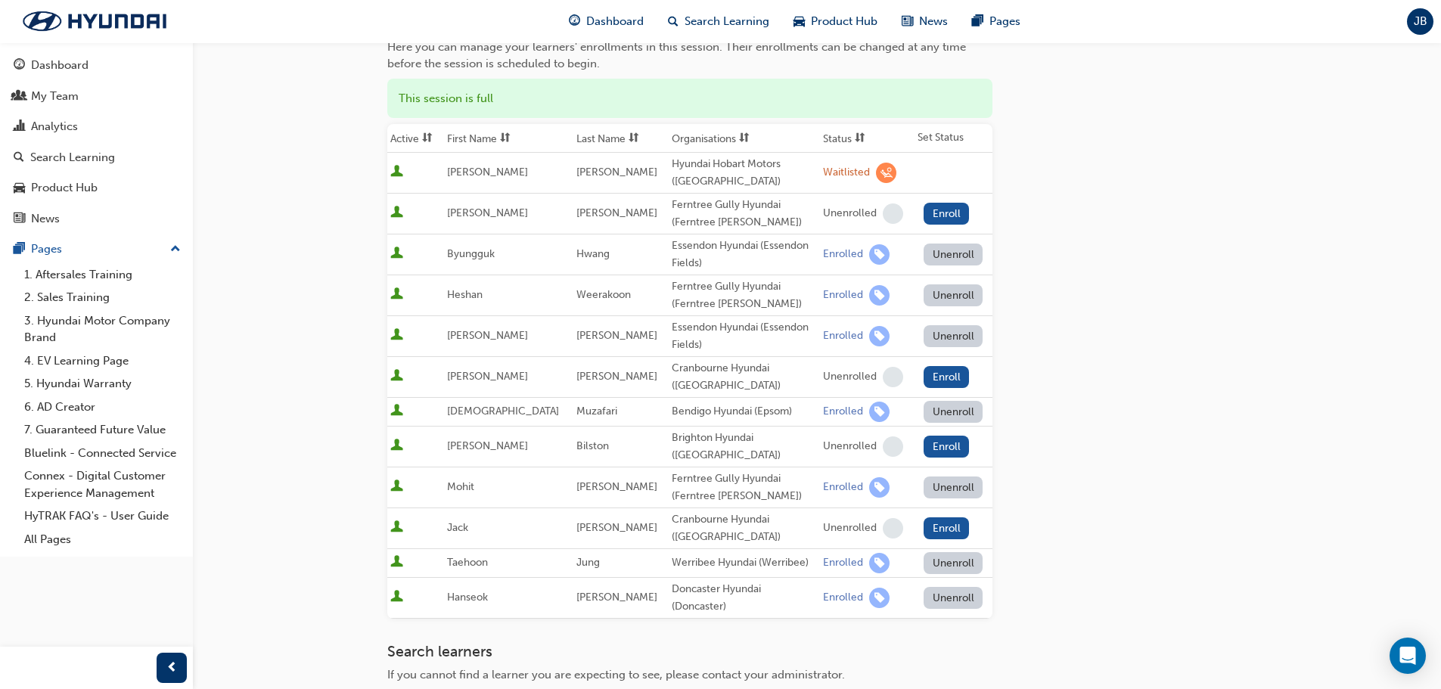
scroll to position [454, 0]
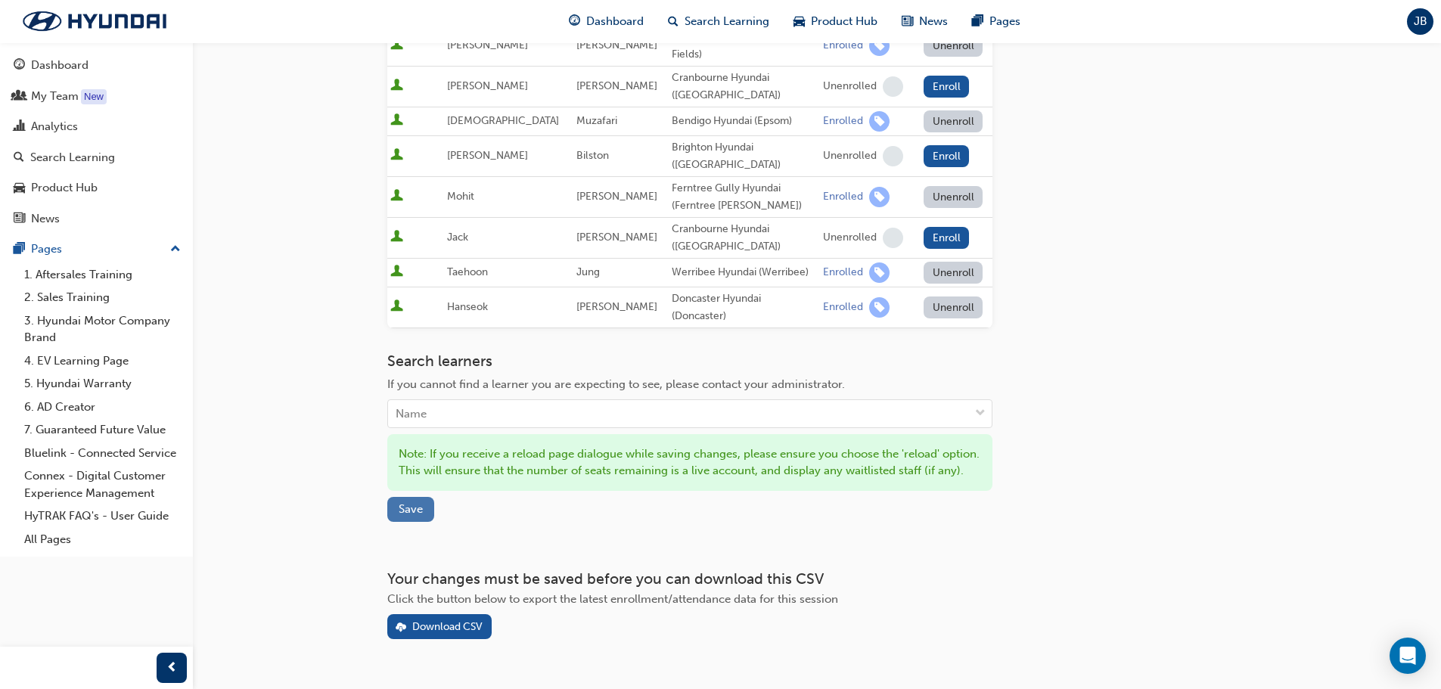
click at [409, 516] on span "Save" at bounding box center [411, 509] width 24 height 14
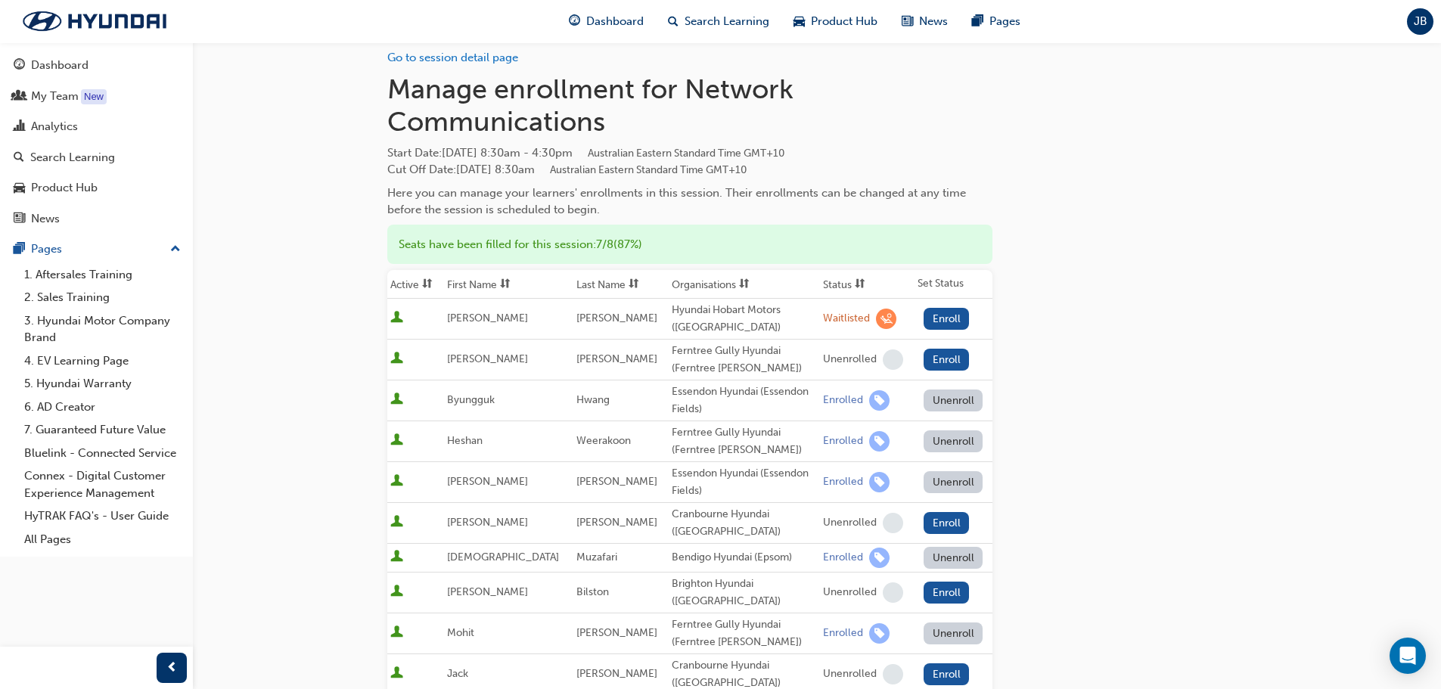
scroll to position [0, 0]
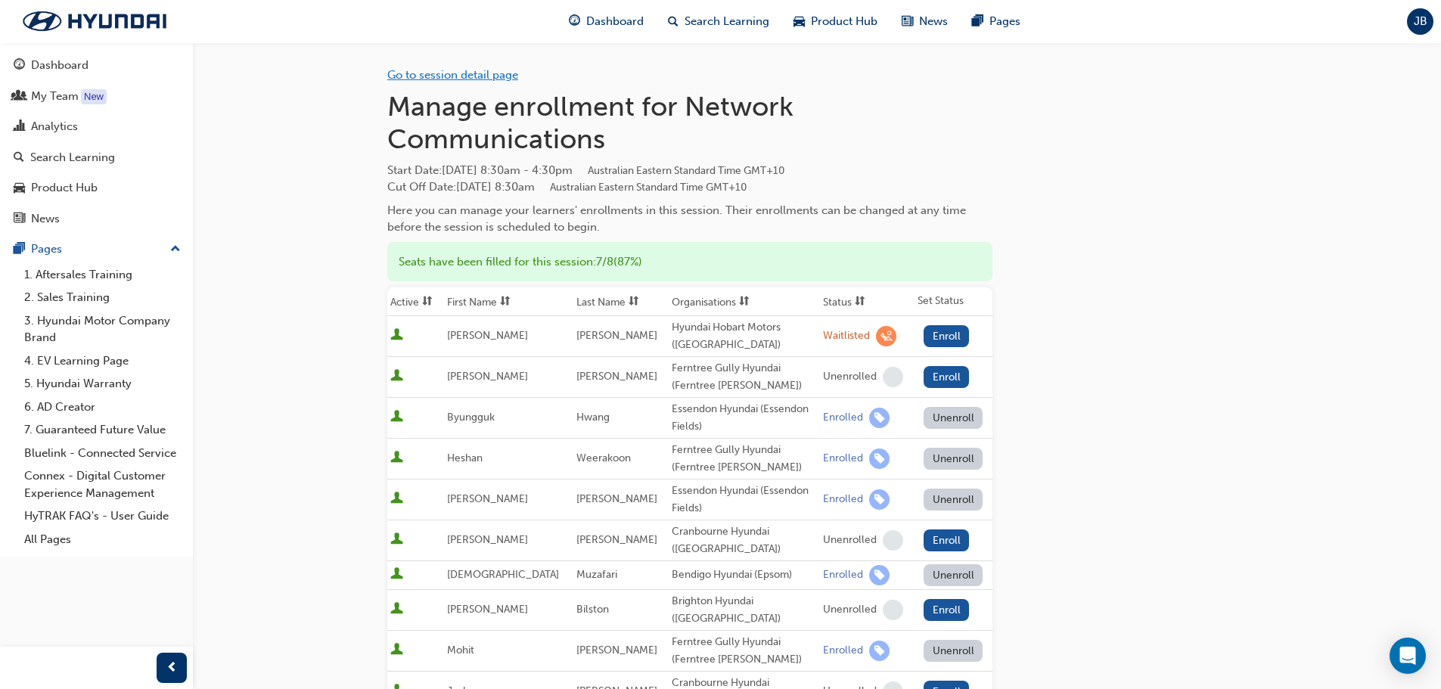
click at [449, 71] on link "Go to session detail page" at bounding box center [452, 75] width 131 height 14
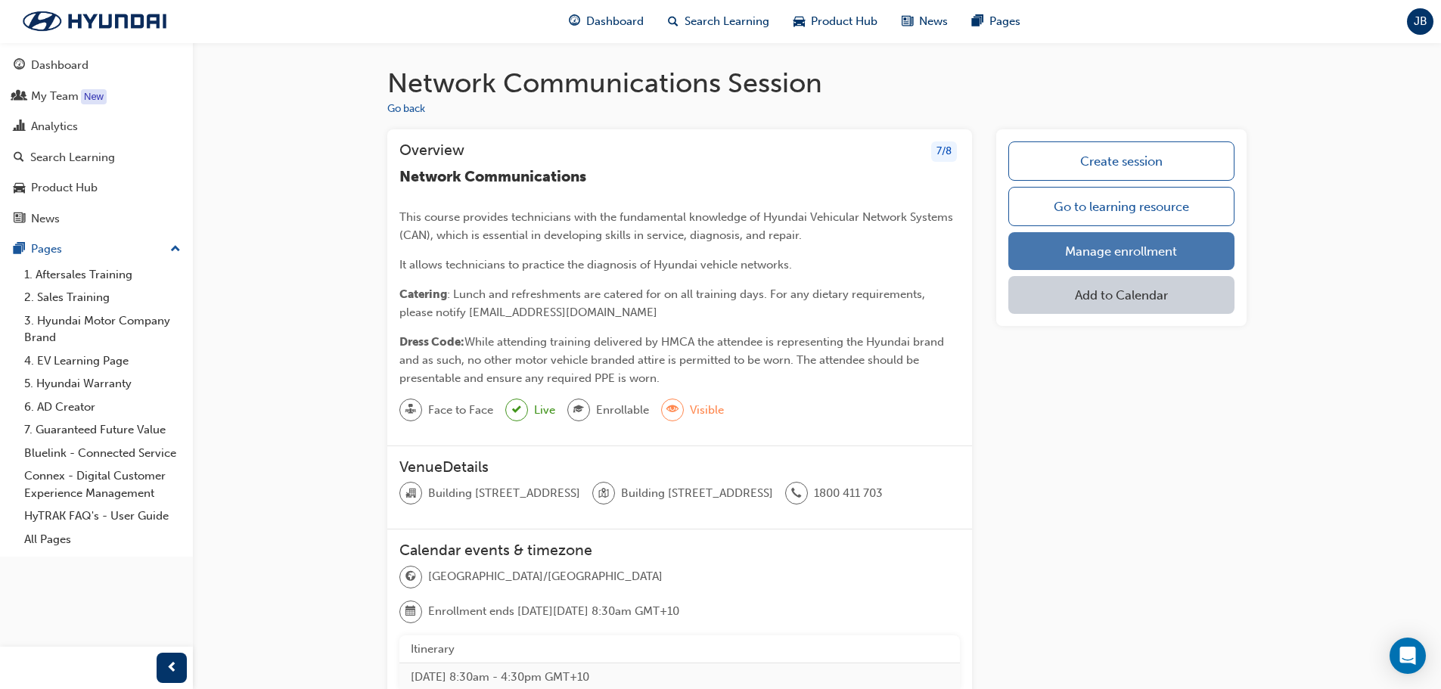
click at [1029, 258] on link "Manage enrollment" at bounding box center [1121, 251] width 226 height 38
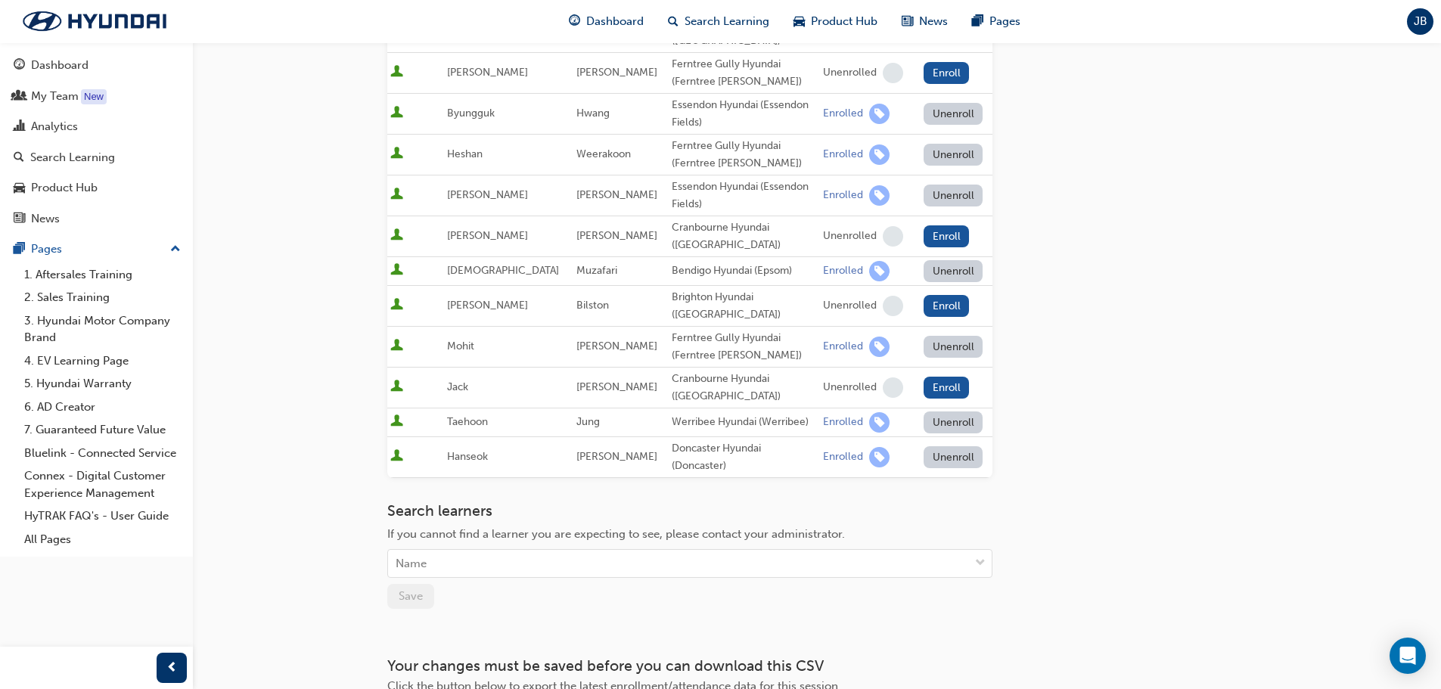
scroll to position [378, 0]
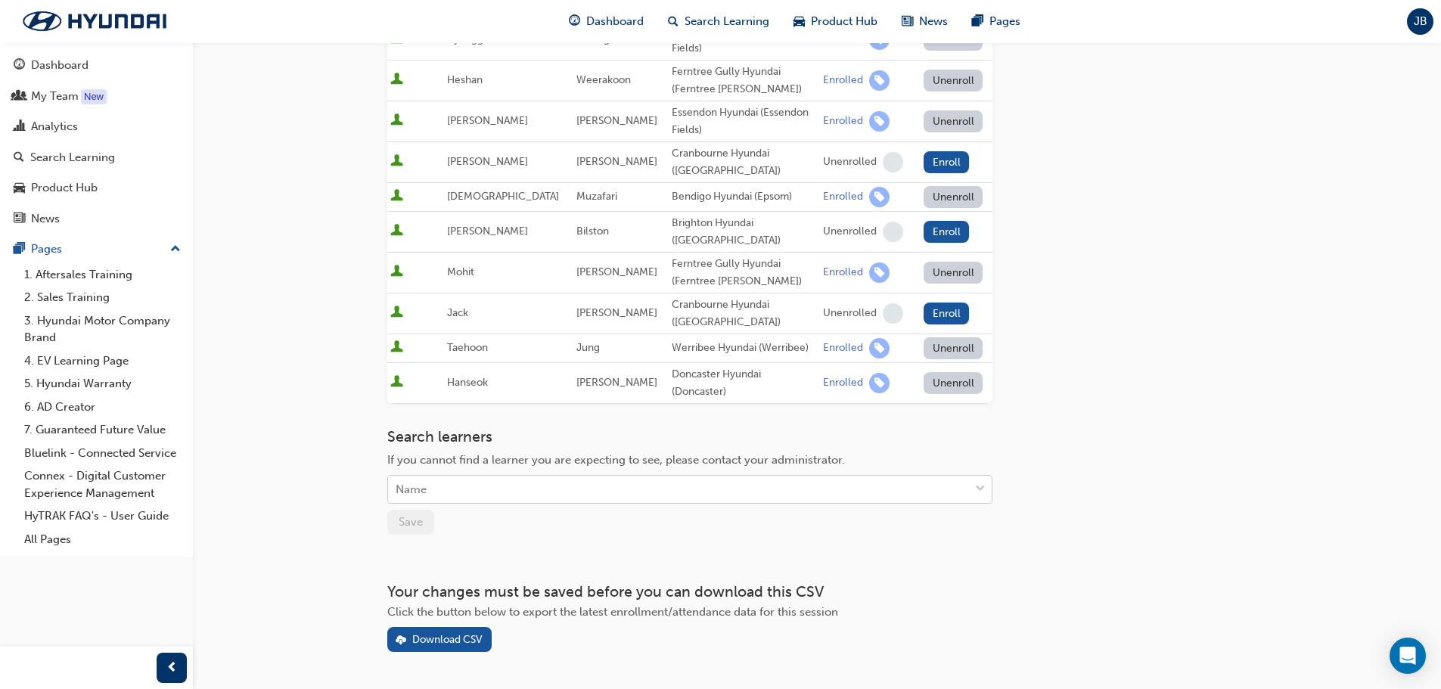
click at [492, 478] on div "Name" at bounding box center [678, 490] width 581 height 26
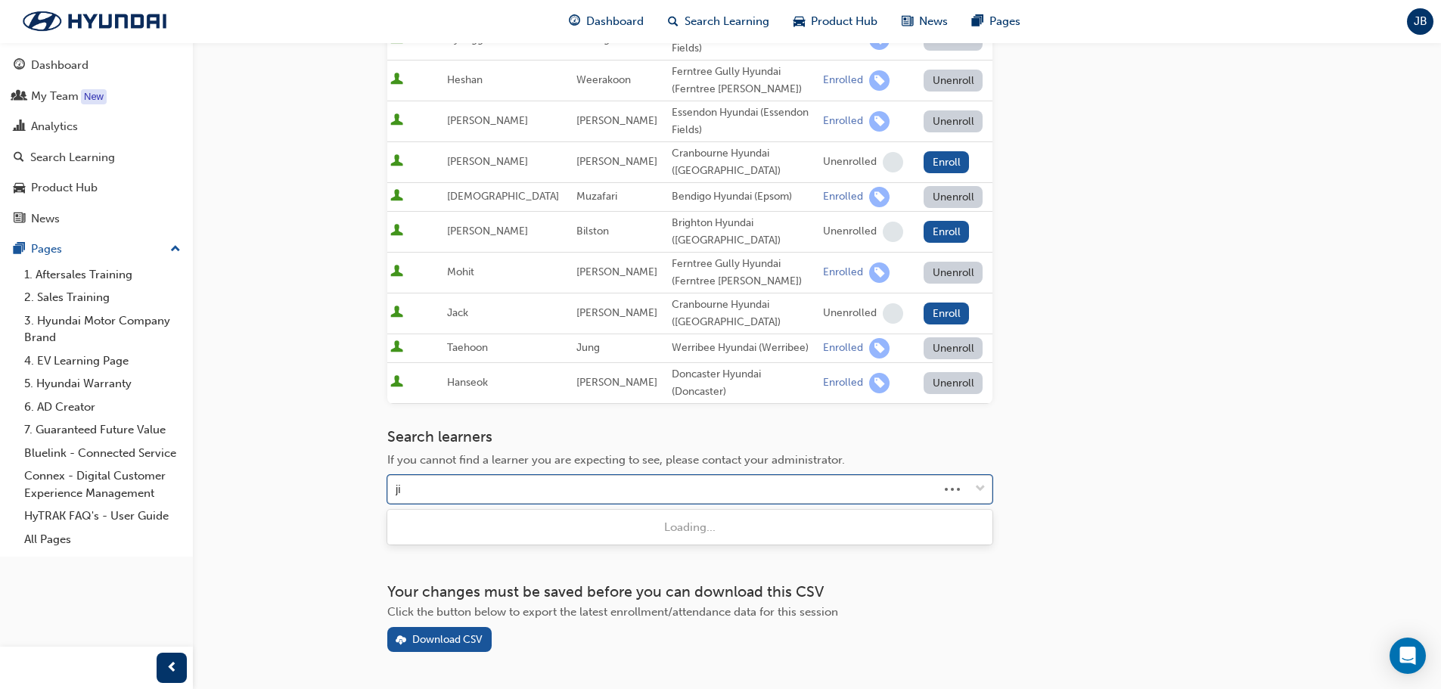
type input "jin"
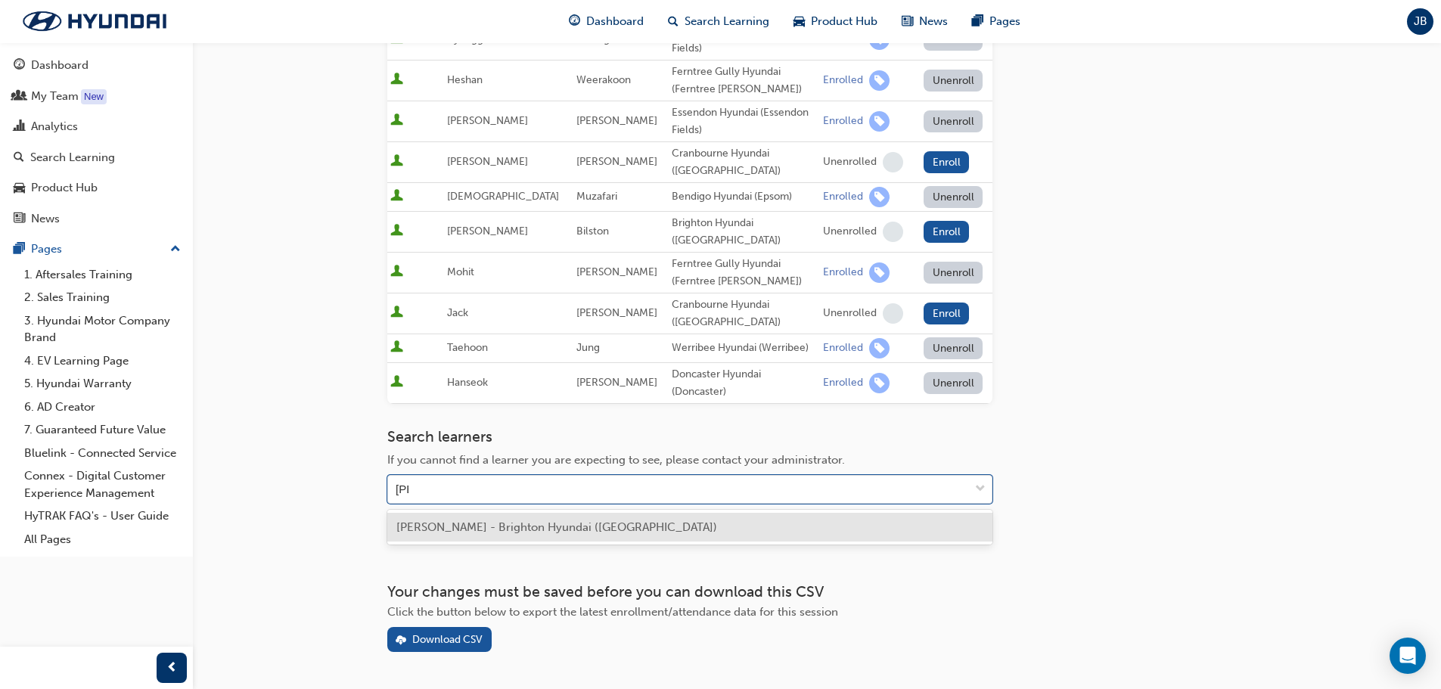
click at [483, 532] on span "Jinhoon Chae - Brighton Hyundai (Elsternwick)" at bounding box center [556, 527] width 321 height 14
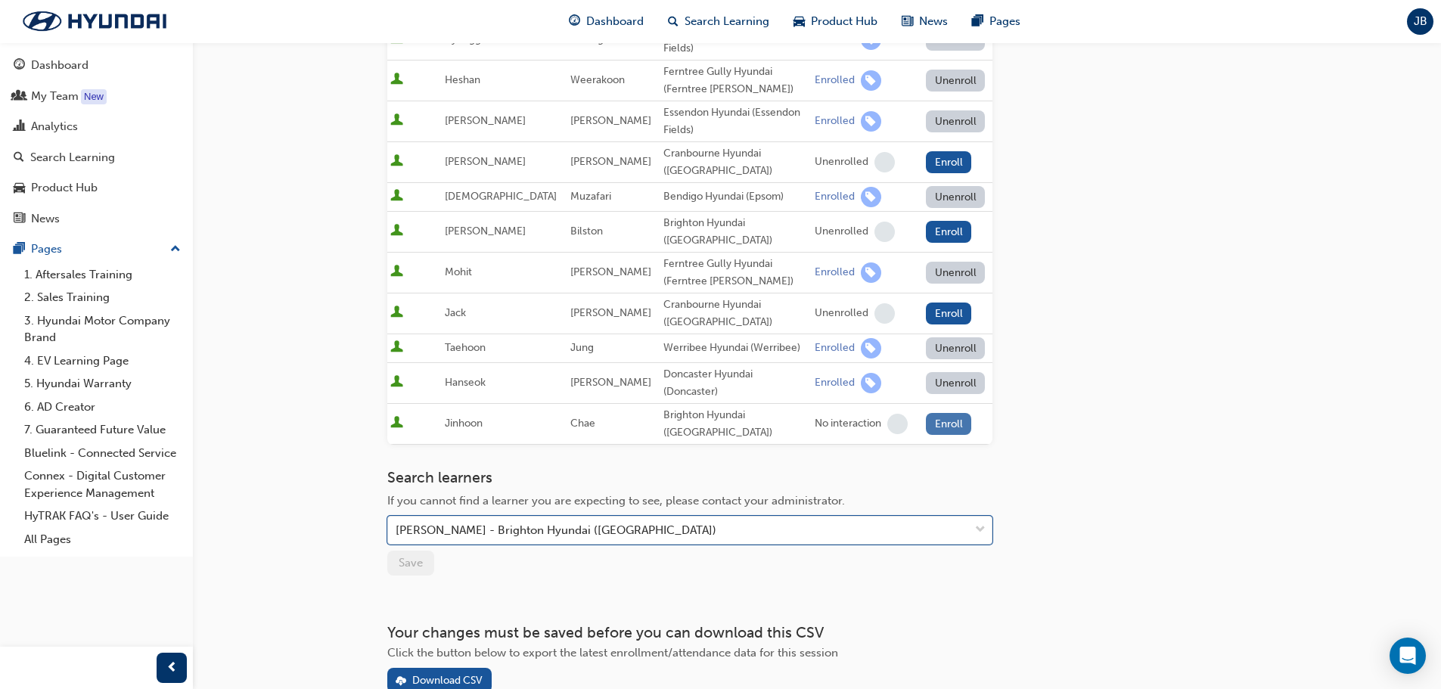
click at [936, 424] on button "Enroll" at bounding box center [948, 424] width 45 height 22
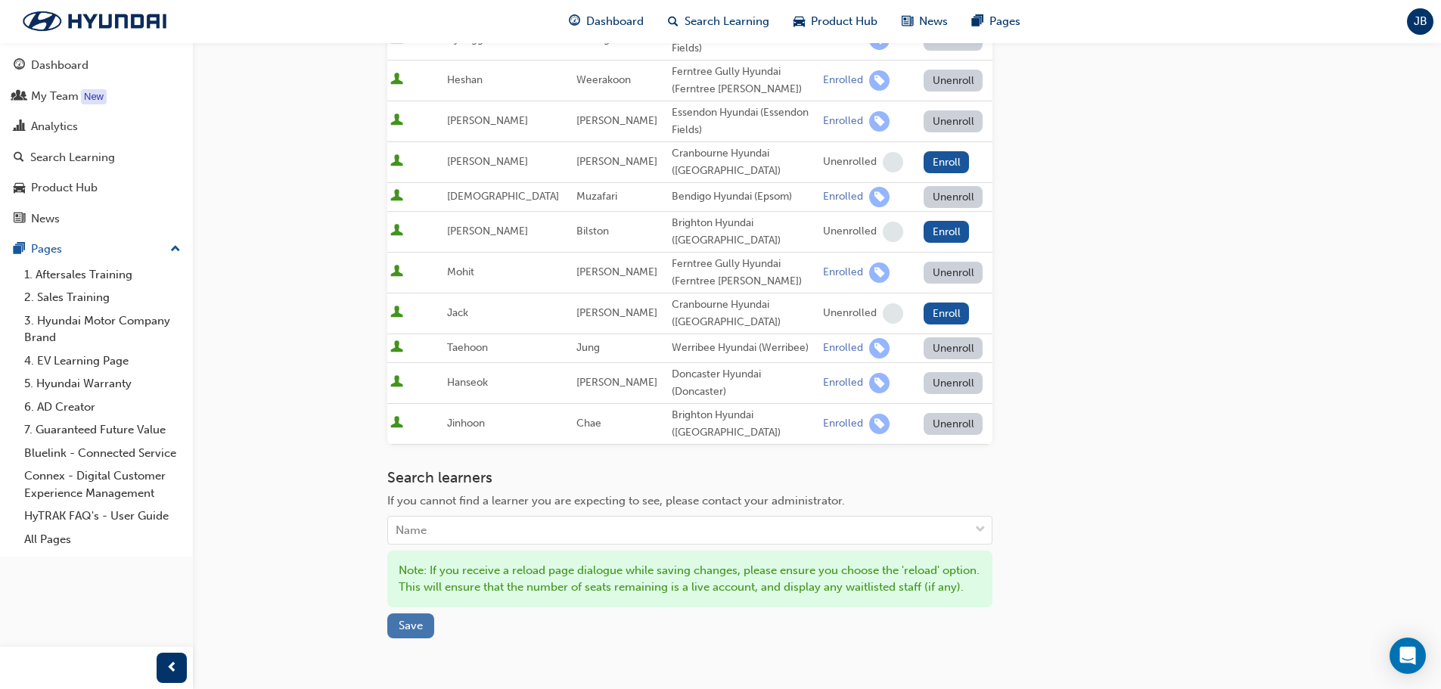
click at [405, 632] on span "Save" at bounding box center [411, 626] width 24 height 14
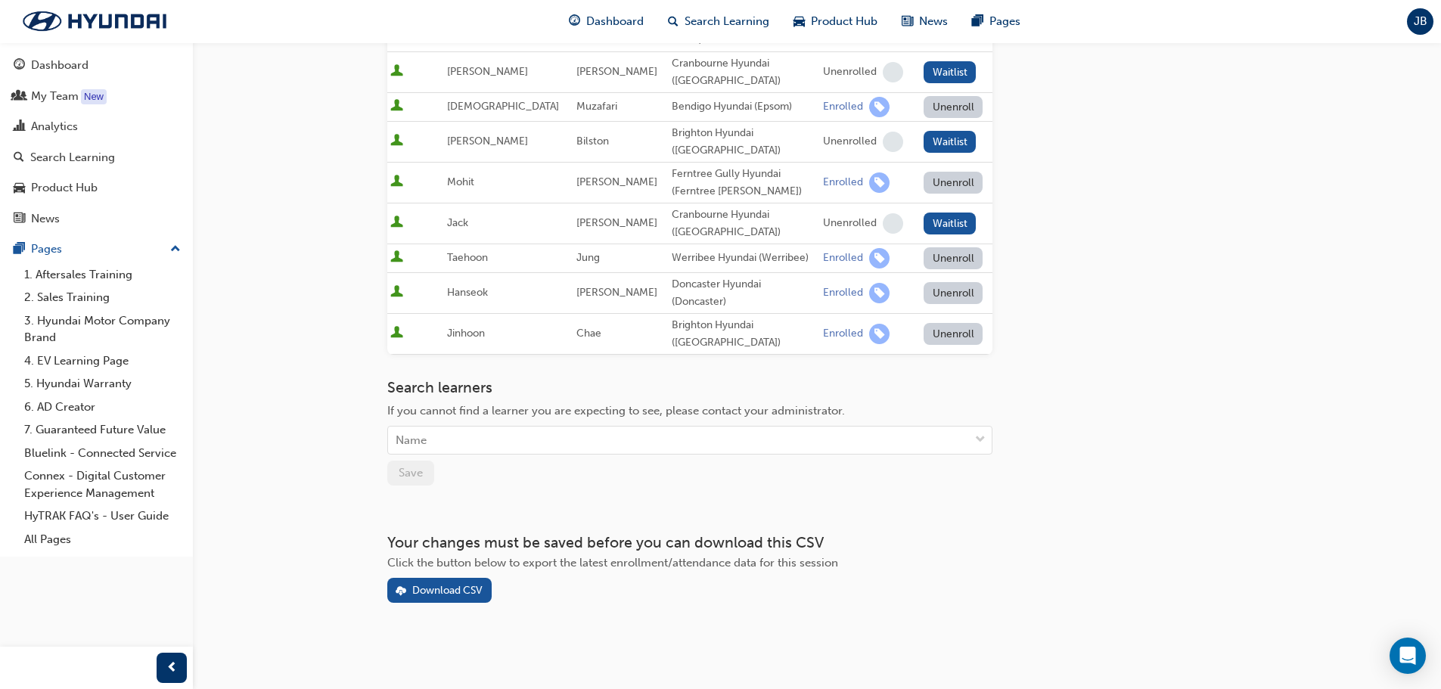
scroll to position [0, 0]
